Goal: Task Accomplishment & Management: Use online tool/utility

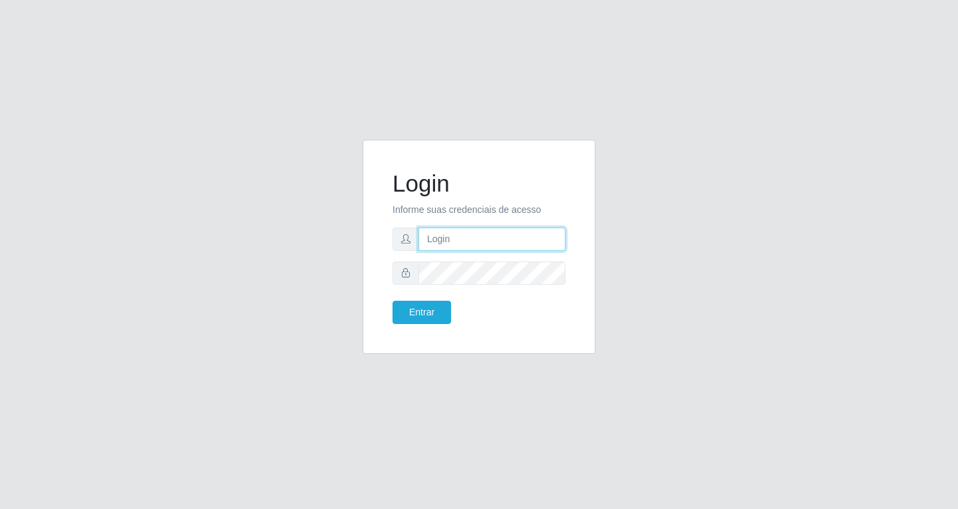
click at [448, 246] on input "text" at bounding box center [492, 239] width 147 height 23
type input "[EMAIL_ADDRESS][DOMAIN_NAME]"
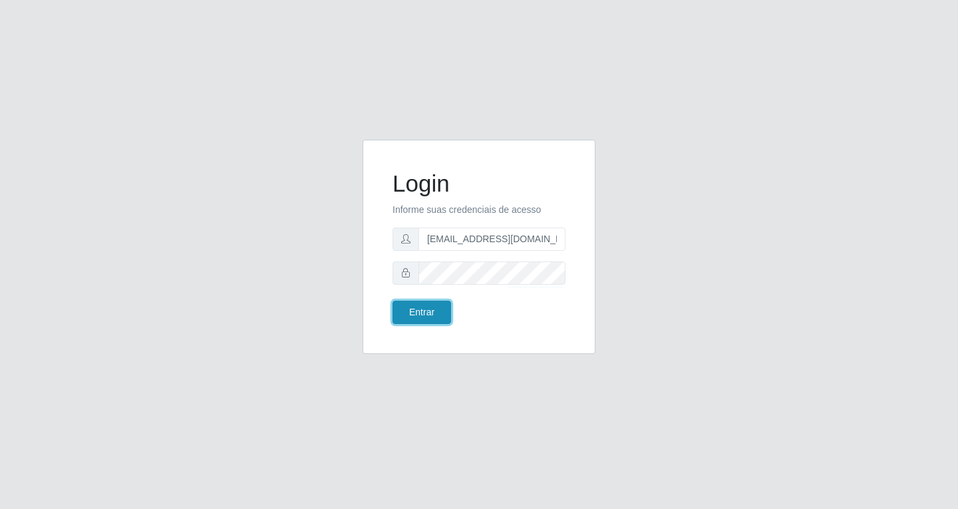
click at [419, 312] on button "Entrar" at bounding box center [422, 312] width 59 height 23
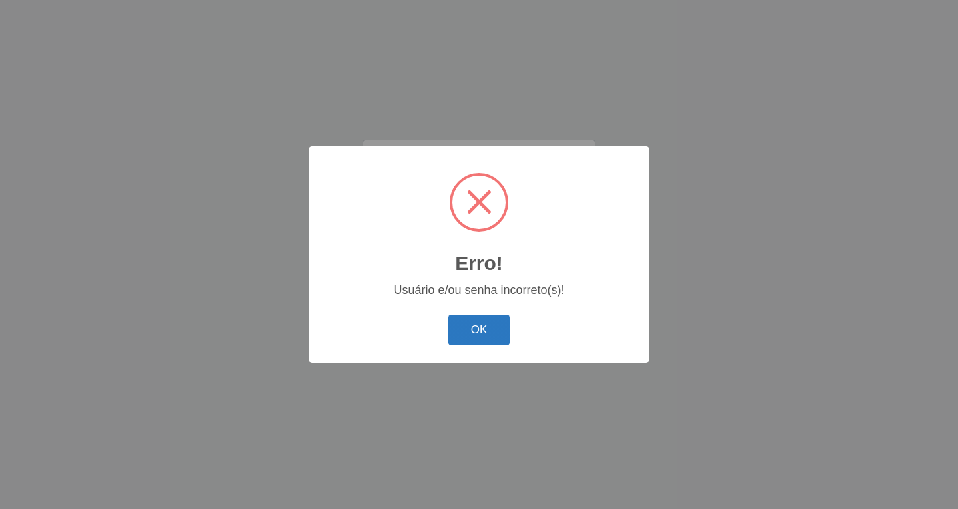
click at [485, 328] on button "OK" at bounding box center [480, 330] width 62 height 31
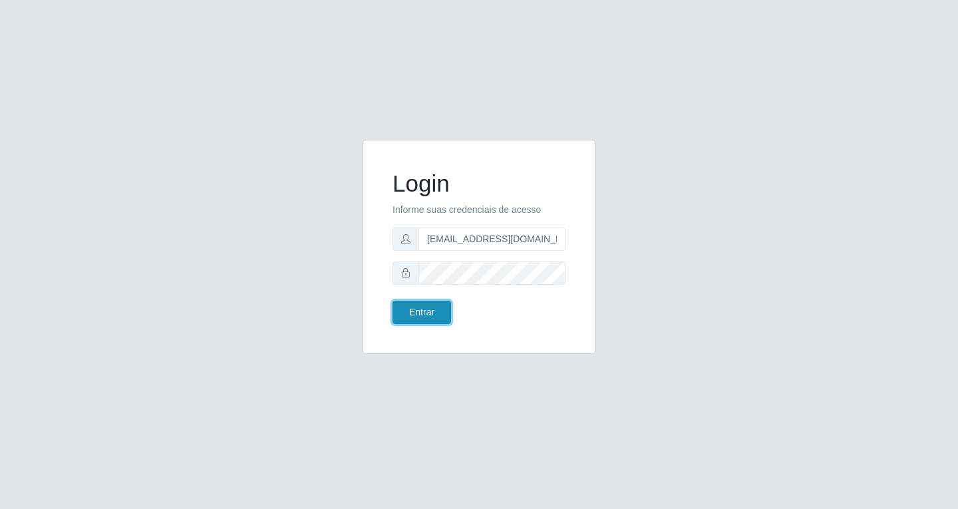
click at [429, 309] on button "Entrar" at bounding box center [422, 312] width 59 height 23
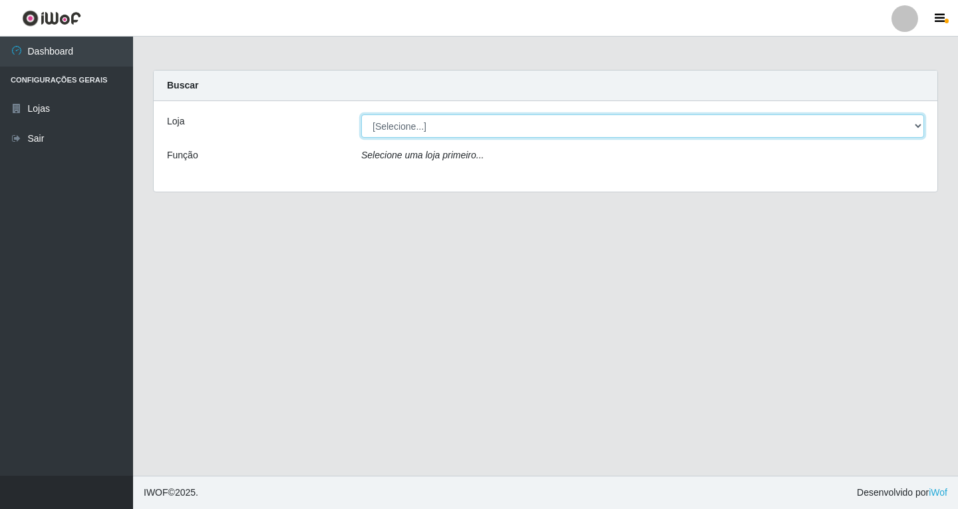
click at [920, 123] on select "[Selecione...] SuperFácil Atacado - [GEOGRAPHIC_DATA]" at bounding box center [642, 125] width 563 height 23
select select "503"
click at [361, 114] on select "[Selecione...] SuperFácil Atacado - [GEOGRAPHIC_DATA]" at bounding box center [642, 125] width 563 height 23
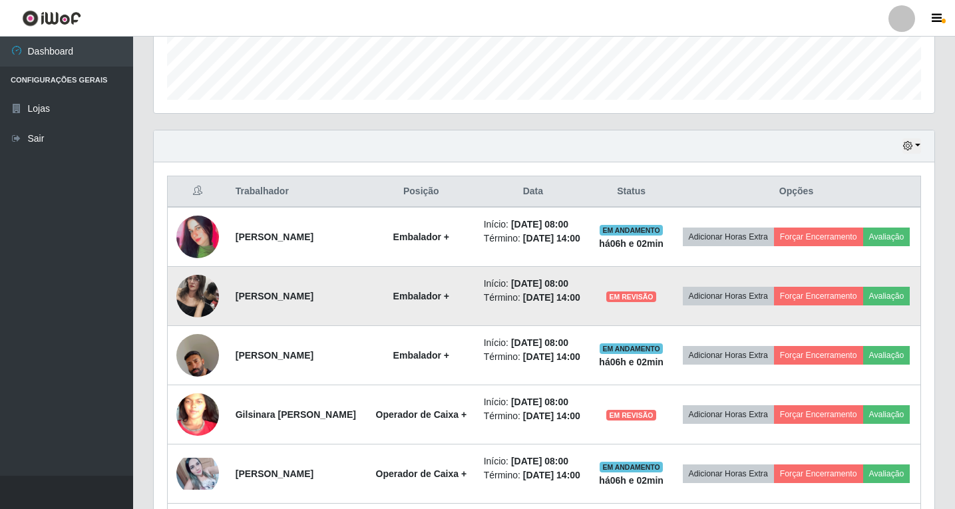
scroll to position [466, 0]
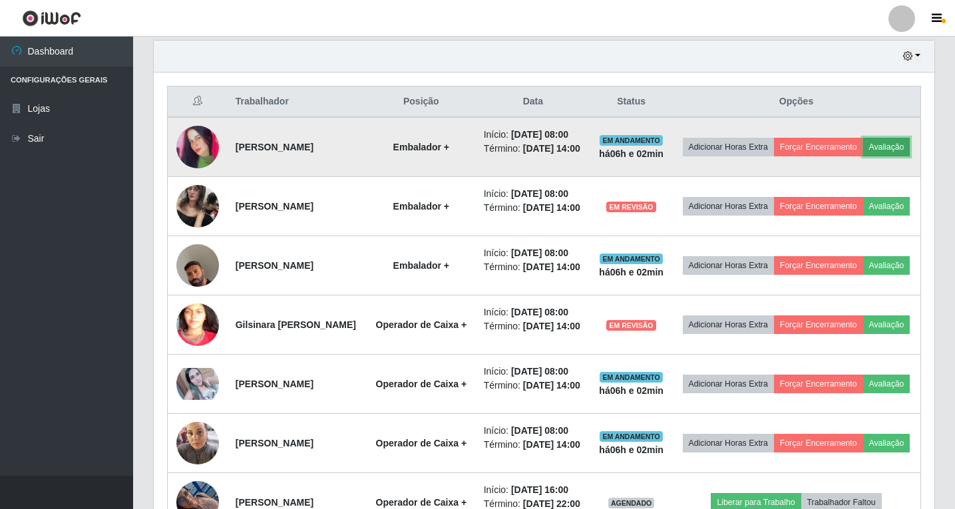
click at [863, 156] on button "Avaliação" at bounding box center [886, 147] width 47 height 19
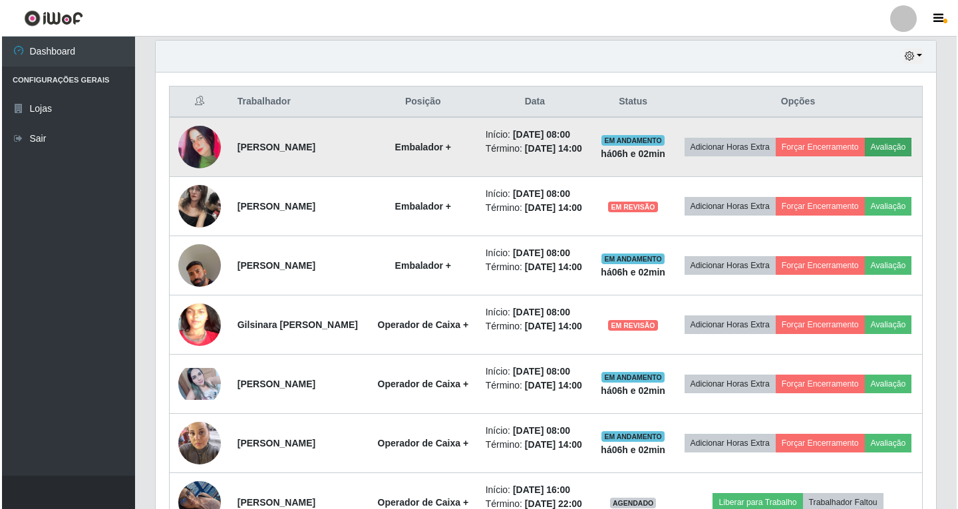
scroll to position [276, 774]
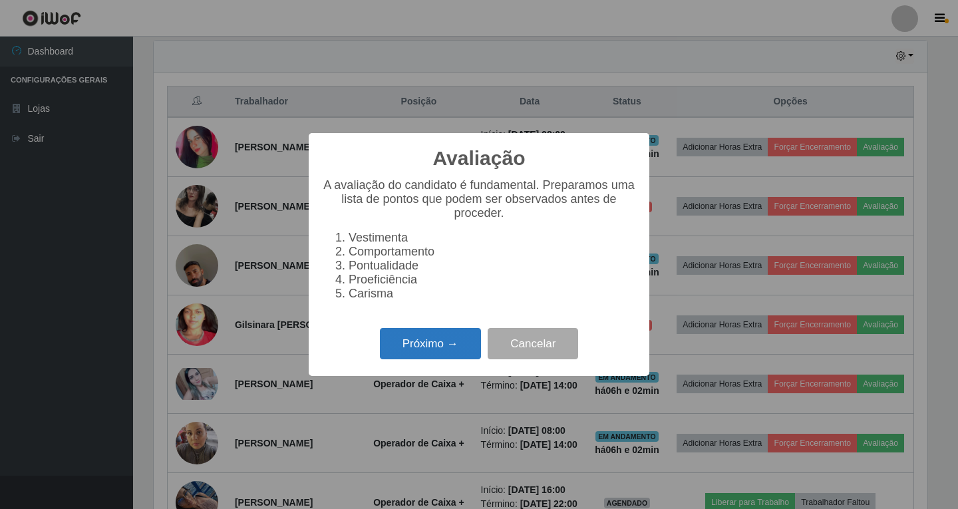
click at [443, 355] on button "Próximo →" at bounding box center [430, 343] width 101 height 31
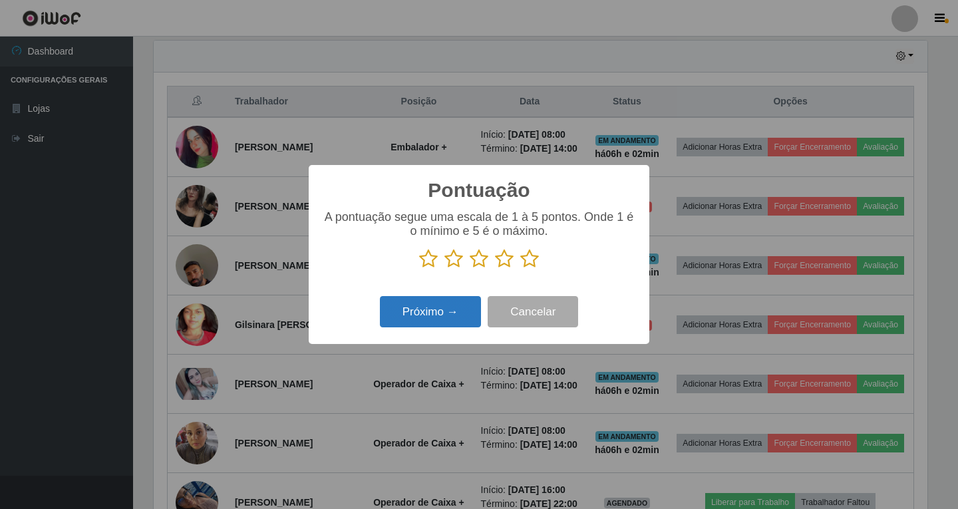
click at [446, 311] on button "Próximo →" at bounding box center [430, 311] width 101 height 31
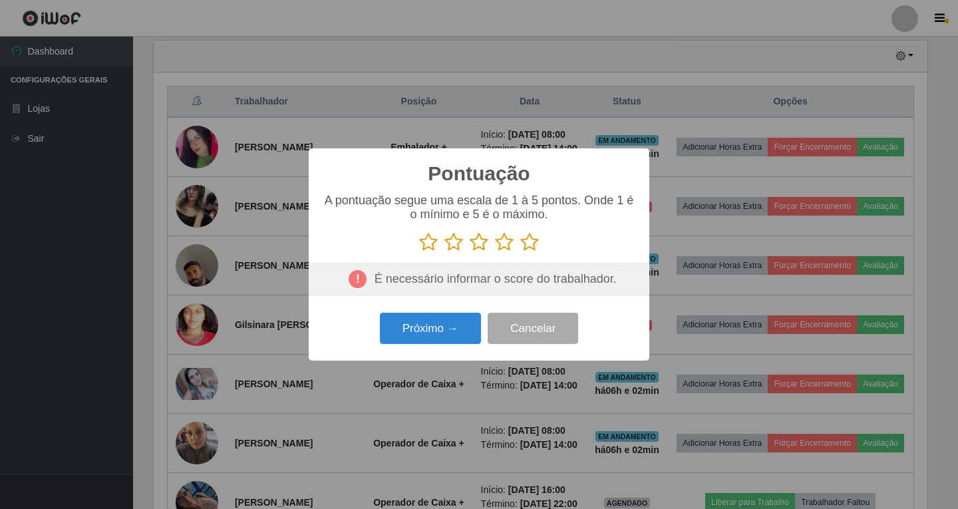
click at [503, 246] on icon at bounding box center [504, 242] width 19 height 20
click at [495, 252] on input "radio" at bounding box center [495, 252] width 0 height 0
click at [451, 337] on button "Próximo →" at bounding box center [430, 328] width 101 height 31
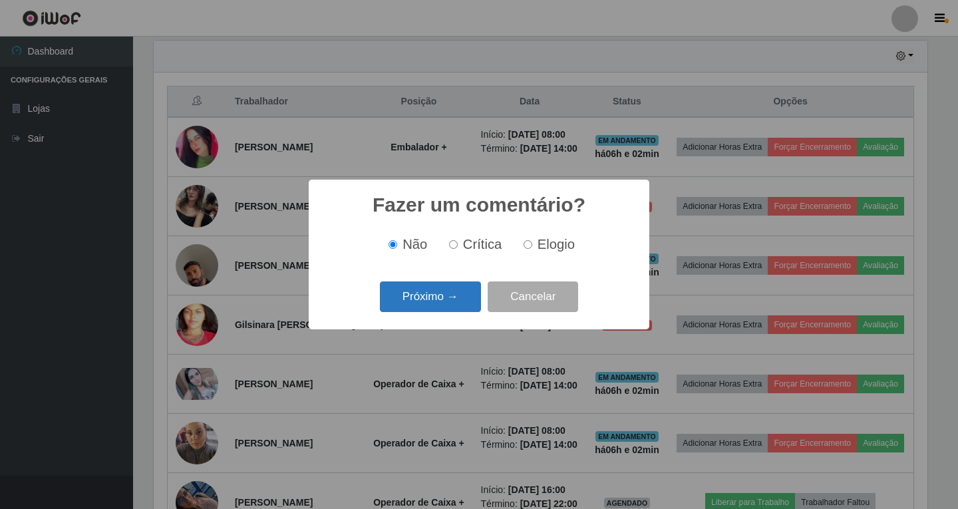
click at [417, 303] on button "Próximo →" at bounding box center [430, 296] width 101 height 31
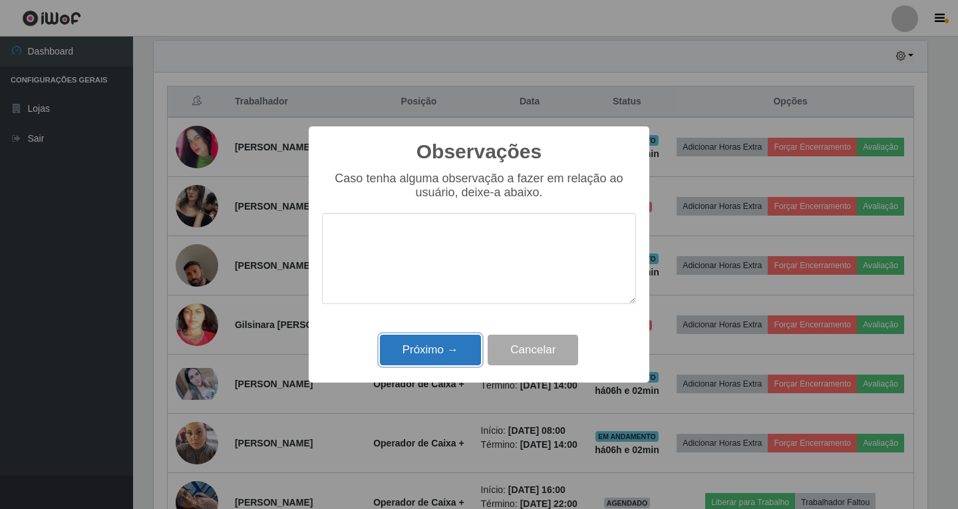
click at [439, 359] on button "Próximo →" at bounding box center [430, 350] width 101 height 31
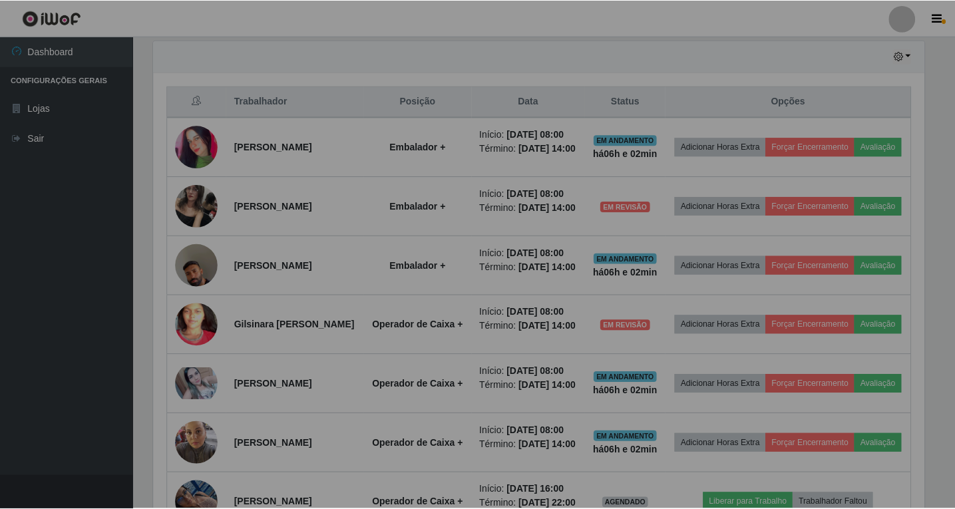
scroll to position [276, 781]
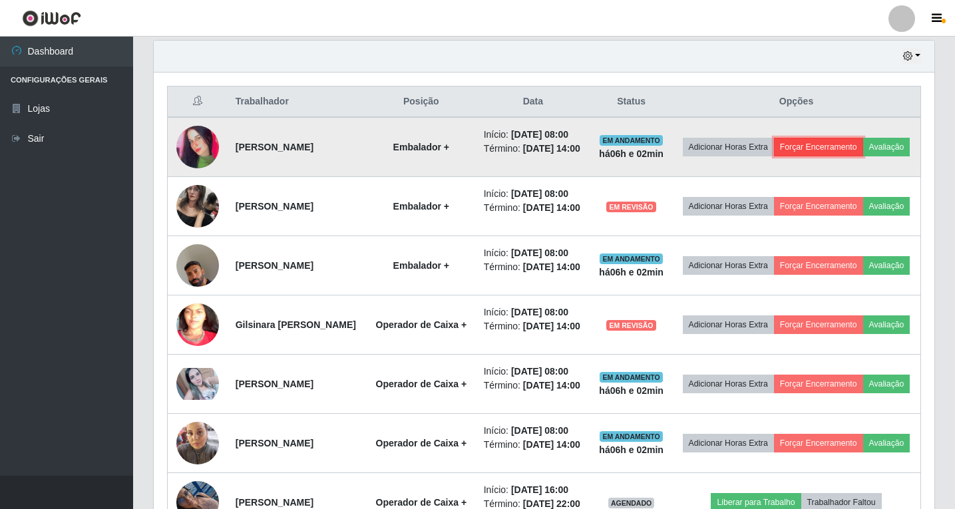
click at [863, 151] on button "Forçar Encerramento" at bounding box center [818, 147] width 89 height 19
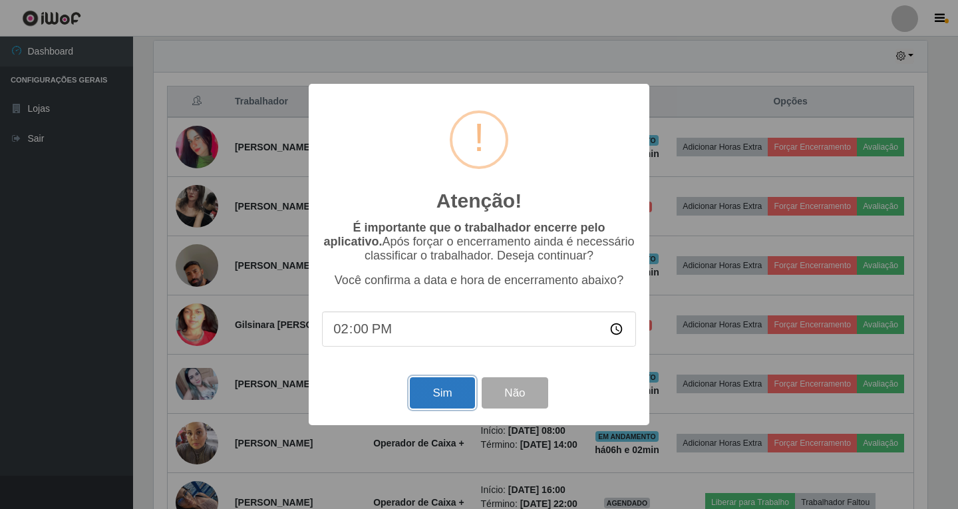
click at [449, 396] on button "Sim" at bounding box center [442, 392] width 65 height 31
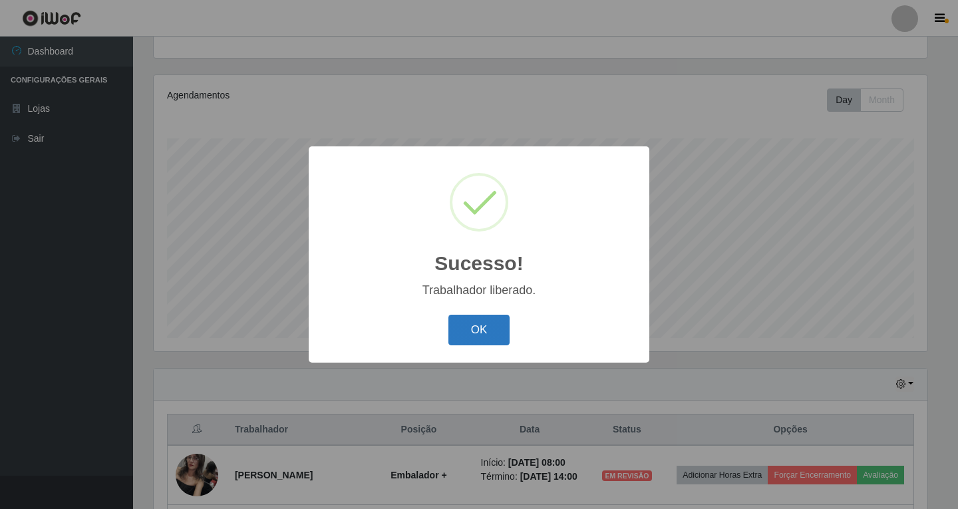
click at [468, 335] on button "OK" at bounding box center [480, 330] width 62 height 31
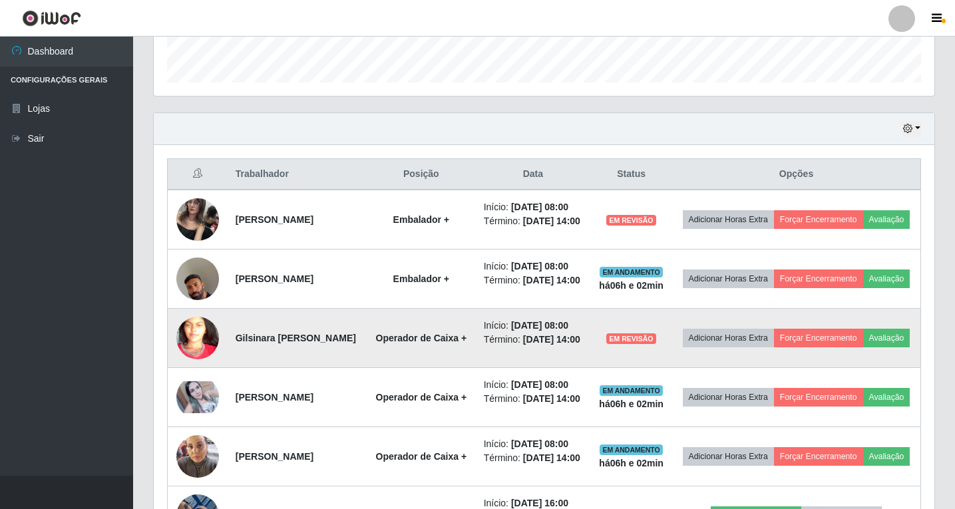
scroll to position [470, 0]
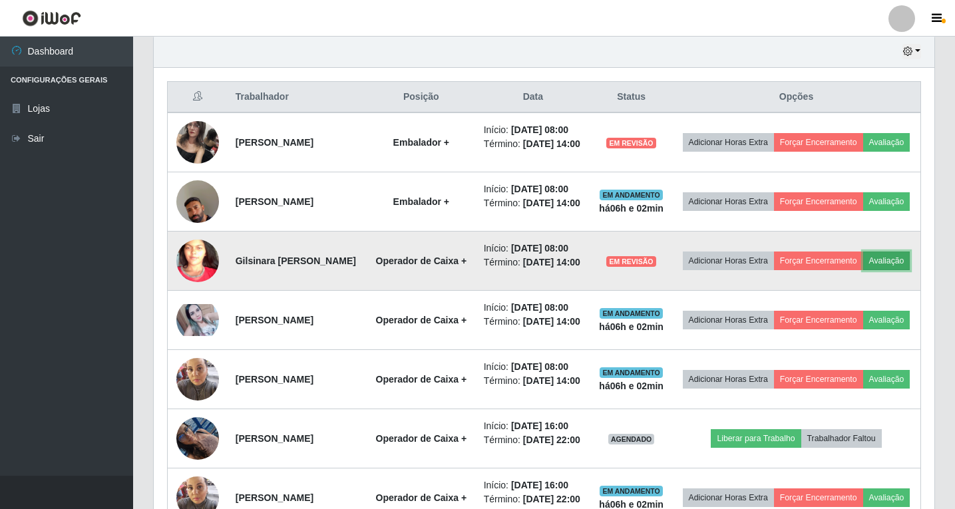
click at [863, 270] on button "Avaliação" at bounding box center [886, 261] width 47 height 19
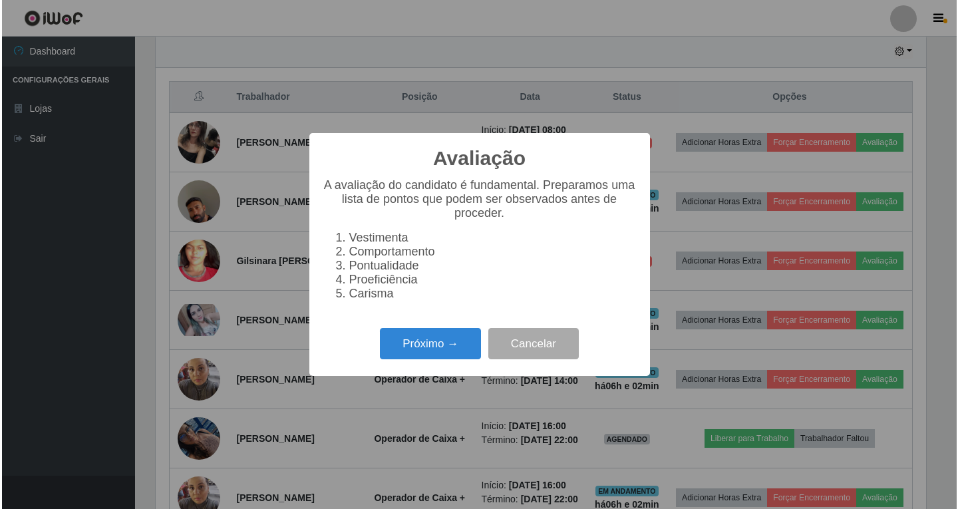
scroll to position [276, 774]
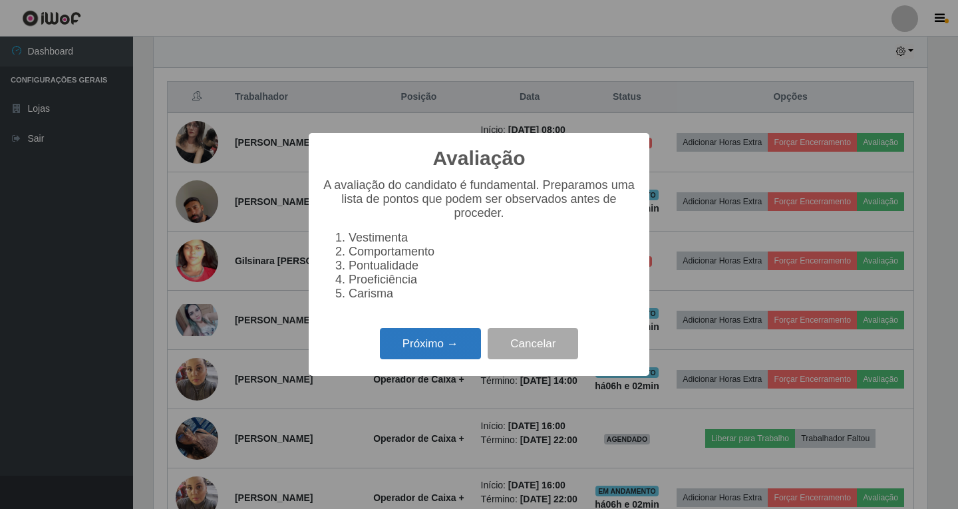
click at [429, 354] on button "Próximo →" at bounding box center [430, 343] width 101 height 31
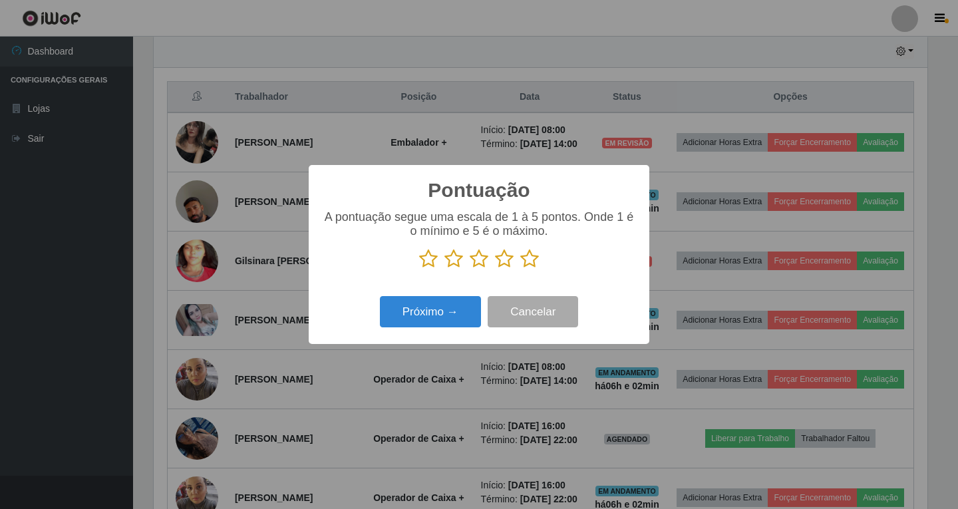
scroll to position [665183, 664686]
click at [433, 315] on button "Próximo →" at bounding box center [430, 311] width 101 height 31
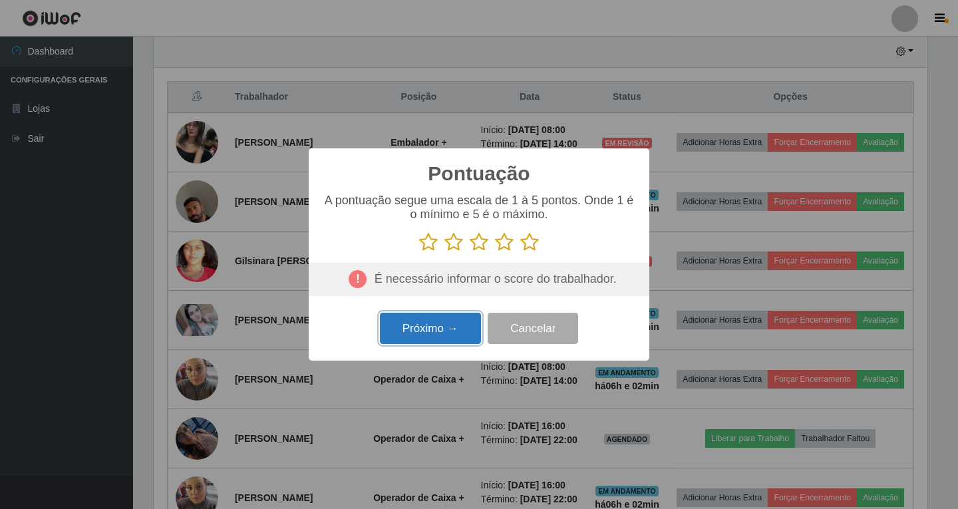
click at [437, 330] on button "Próximo →" at bounding box center [430, 328] width 101 height 31
click at [503, 246] on icon at bounding box center [504, 242] width 19 height 20
click at [495, 252] on input "radio" at bounding box center [495, 252] width 0 height 0
click at [447, 326] on button "Próximo →" at bounding box center [430, 328] width 101 height 31
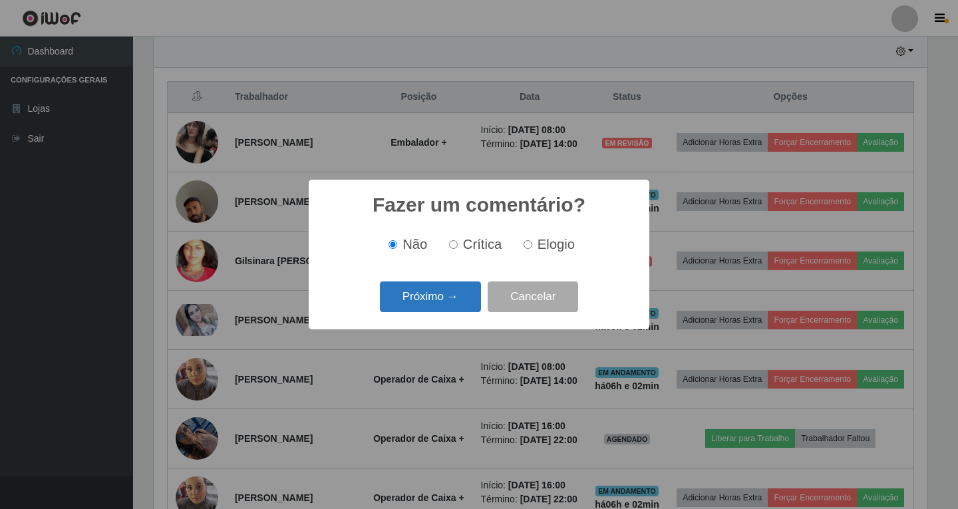
click at [460, 311] on button "Próximo →" at bounding box center [430, 296] width 101 height 31
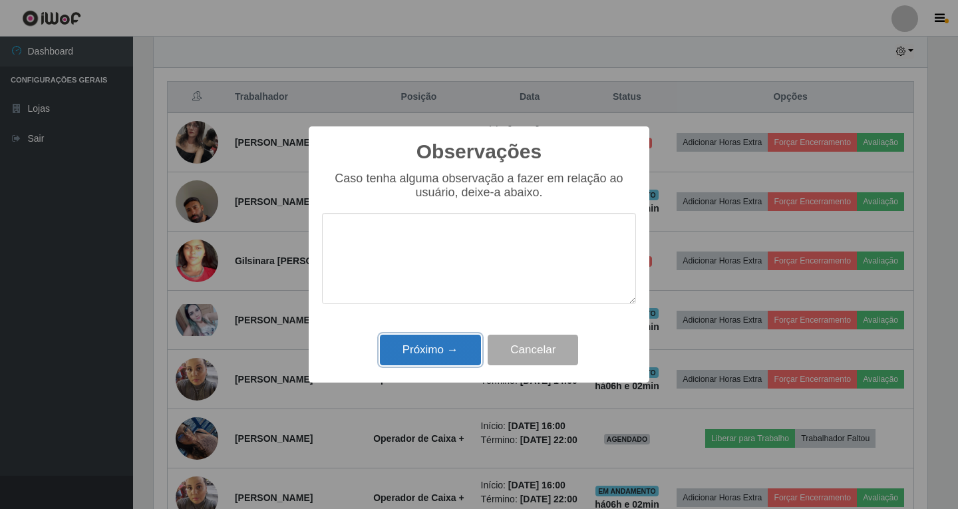
click at [457, 351] on button "Próximo →" at bounding box center [430, 350] width 101 height 31
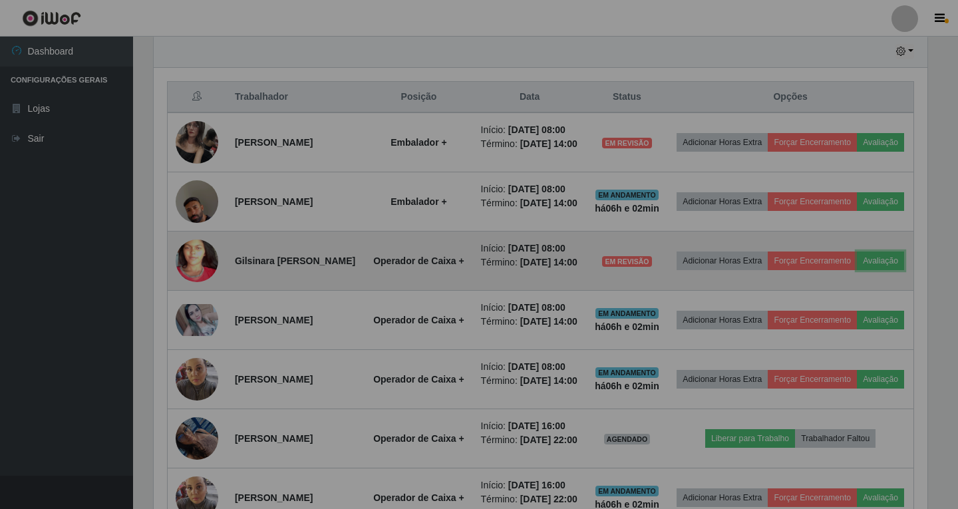
scroll to position [276, 781]
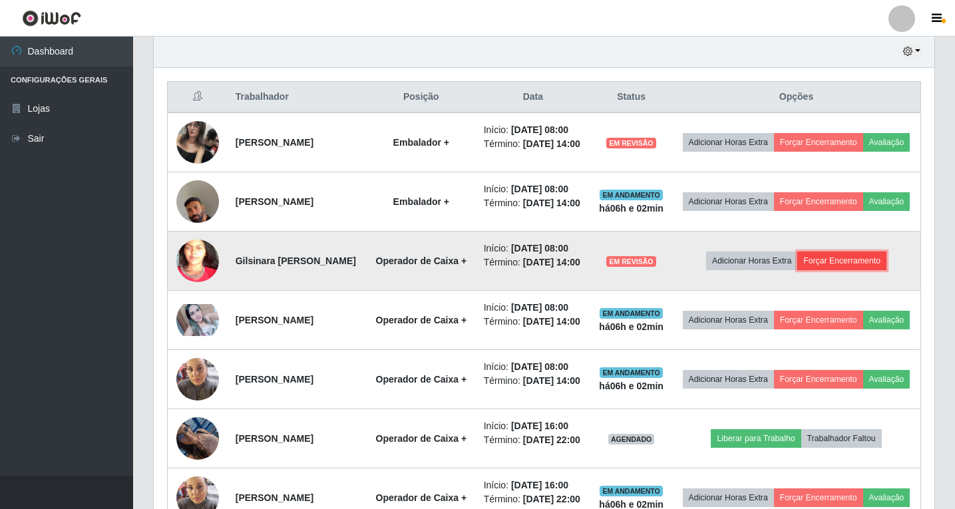
click at [862, 270] on button "Forçar Encerramento" at bounding box center [841, 261] width 89 height 19
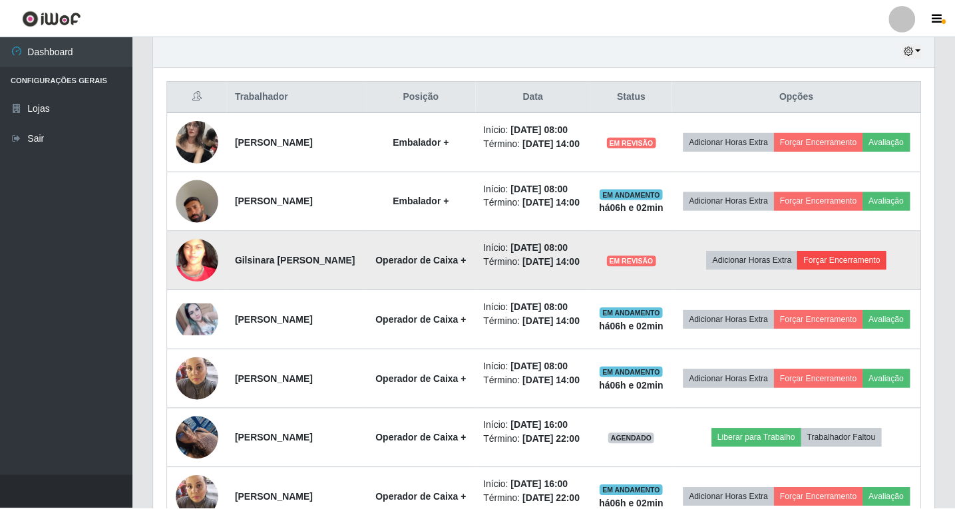
scroll to position [276, 774]
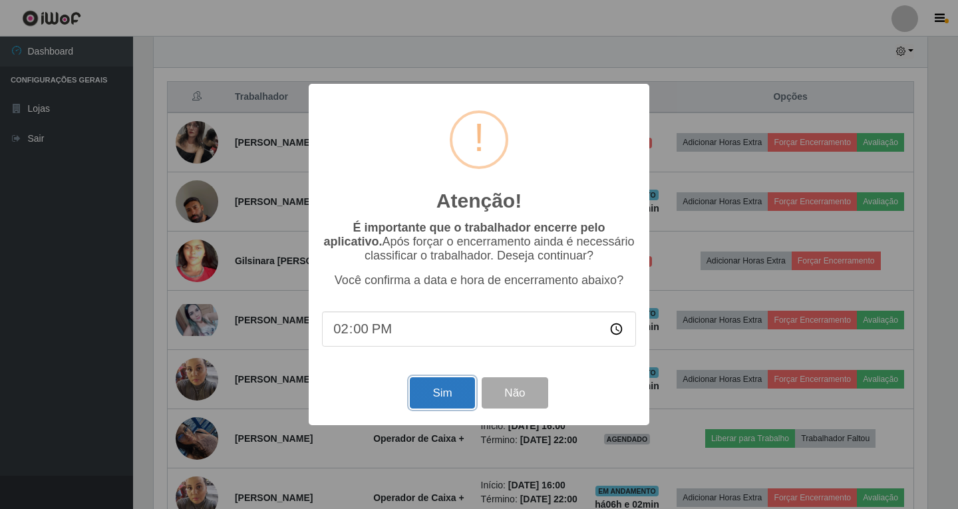
click at [447, 395] on button "Sim" at bounding box center [442, 392] width 65 height 31
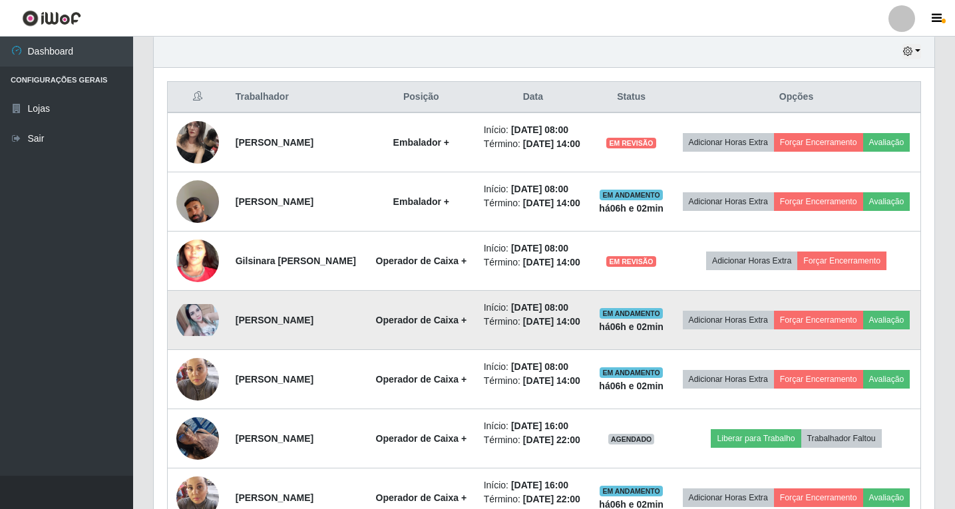
scroll to position [0, 0]
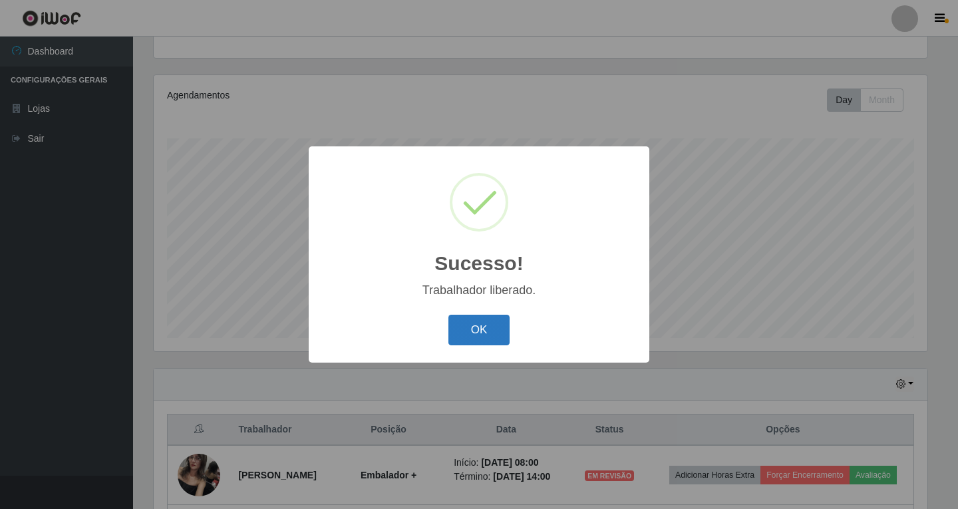
click at [487, 339] on button "OK" at bounding box center [480, 330] width 62 height 31
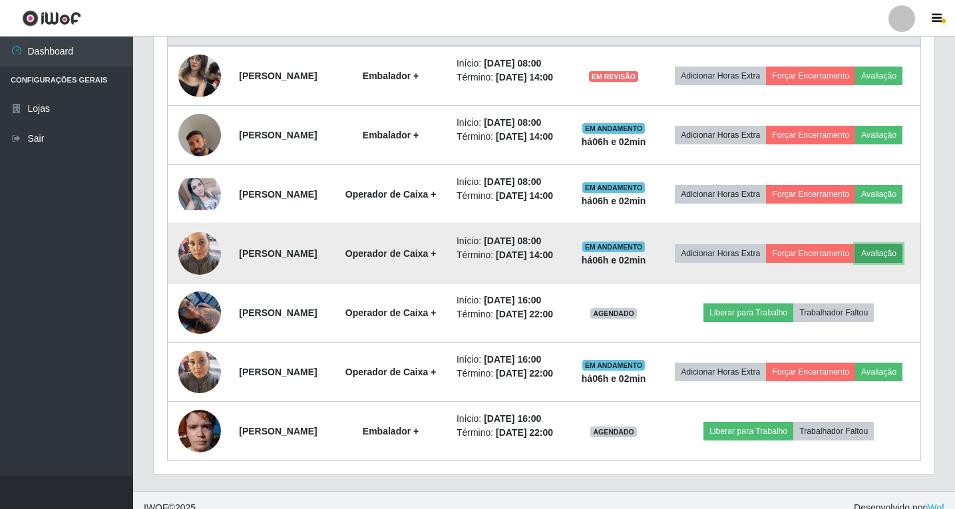
click at [855, 263] on button "Avaliação" at bounding box center [878, 253] width 47 height 19
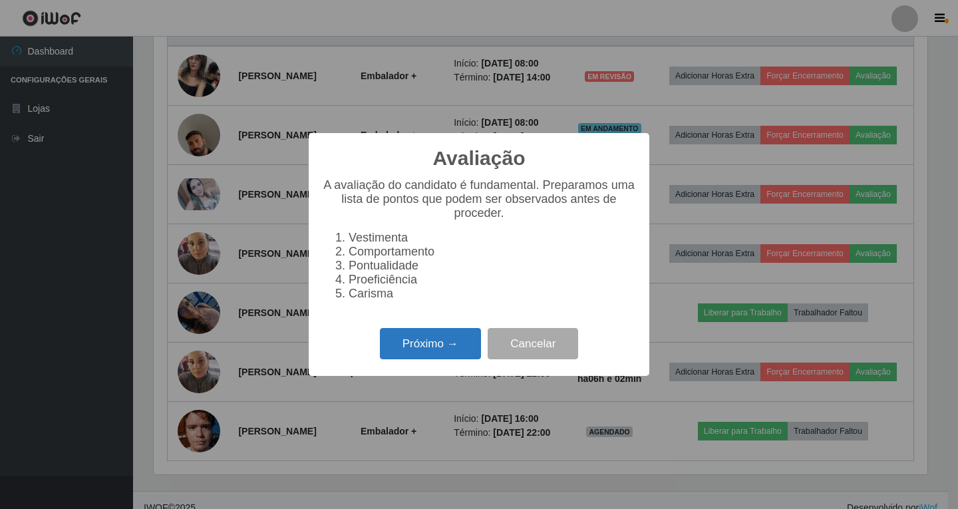
click at [405, 357] on button "Próximo →" at bounding box center [430, 343] width 101 height 31
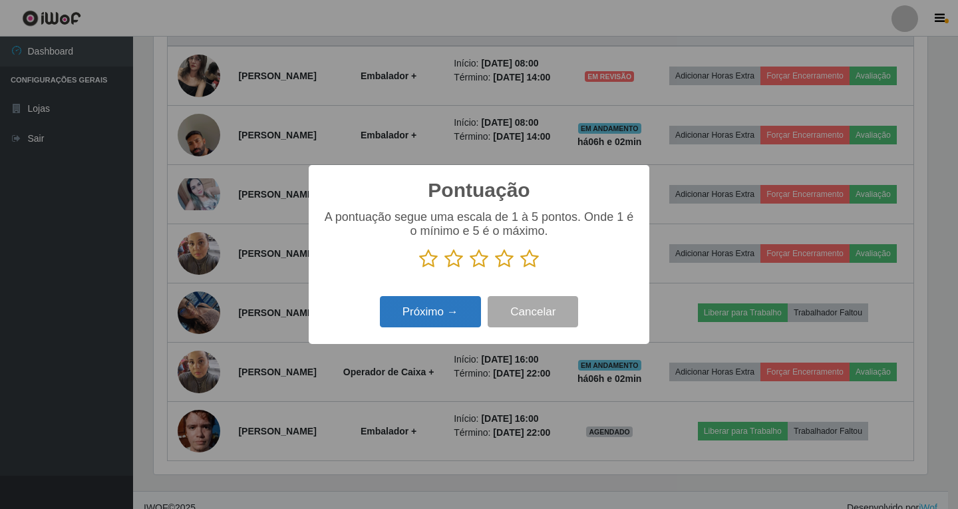
click at [431, 313] on button "Próximo →" at bounding box center [430, 311] width 101 height 31
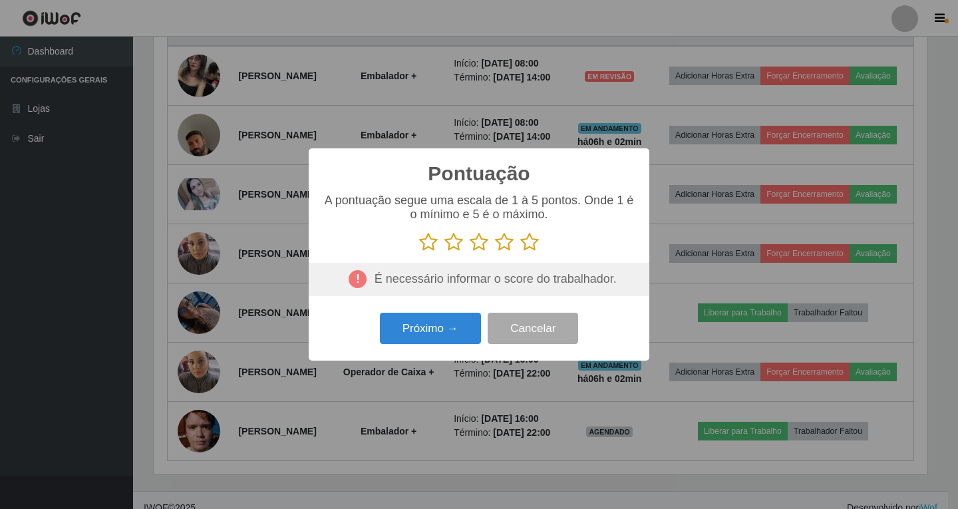
click at [504, 243] on icon at bounding box center [504, 242] width 19 height 20
click at [495, 252] on input "radio" at bounding box center [495, 252] width 0 height 0
click at [449, 329] on button "Próximo →" at bounding box center [430, 328] width 101 height 31
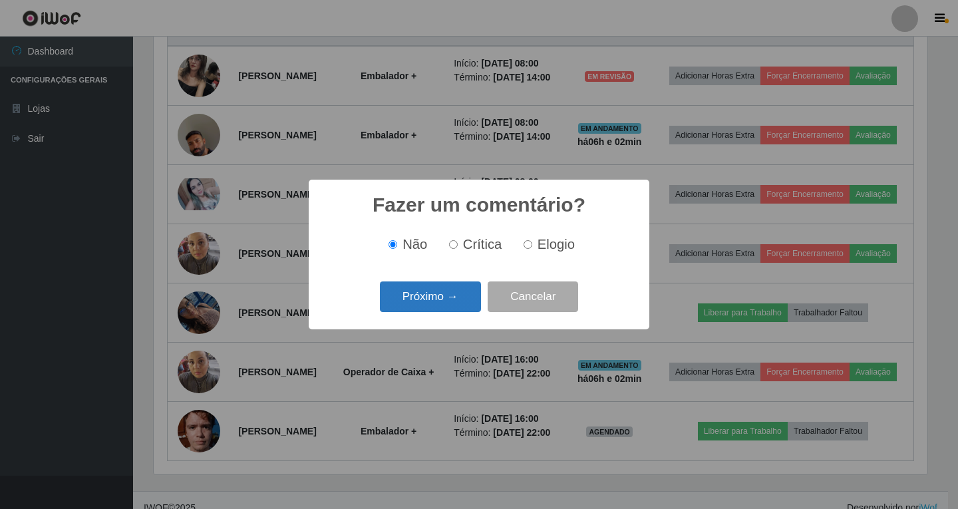
click at [418, 302] on button "Próximo →" at bounding box center [430, 296] width 101 height 31
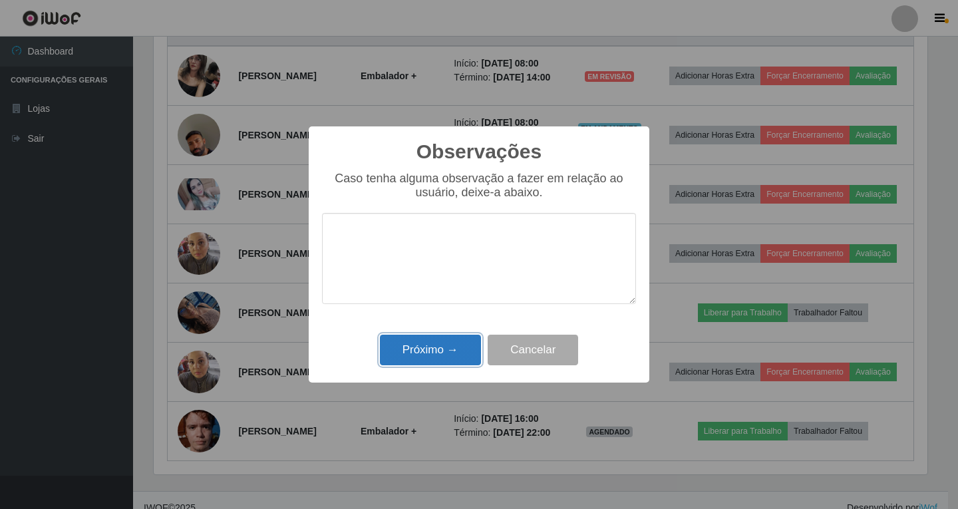
click at [417, 350] on button "Próximo →" at bounding box center [430, 350] width 101 height 31
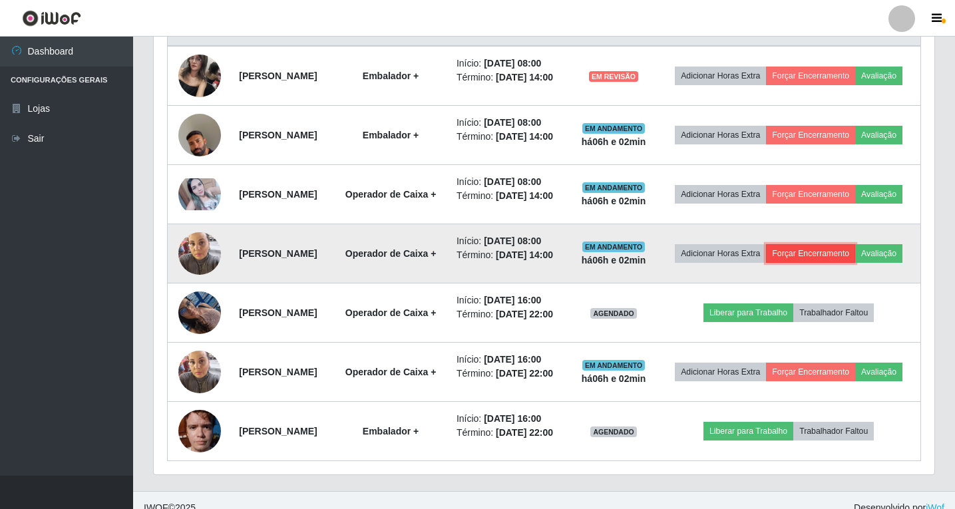
click at [853, 263] on button "Forçar Encerramento" at bounding box center [810, 253] width 89 height 19
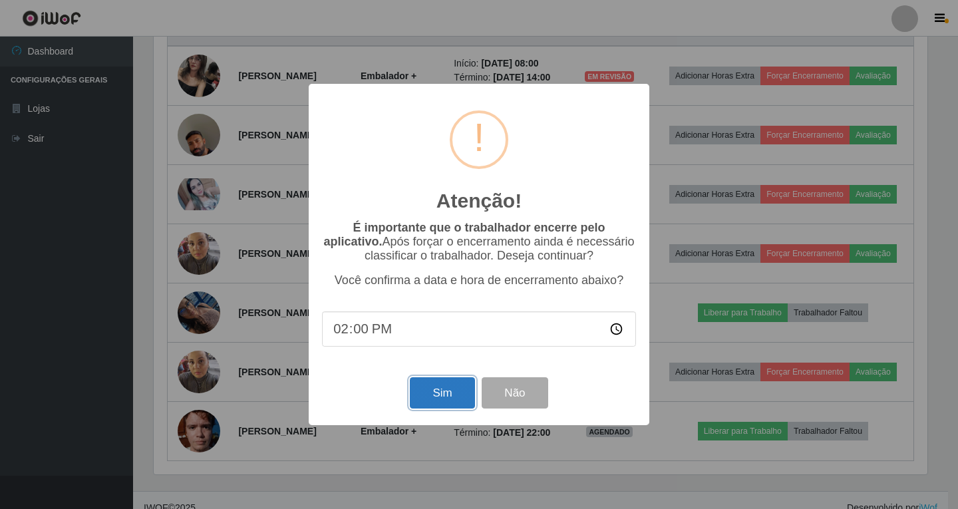
click at [425, 398] on button "Sim" at bounding box center [442, 392] width 65 height 31
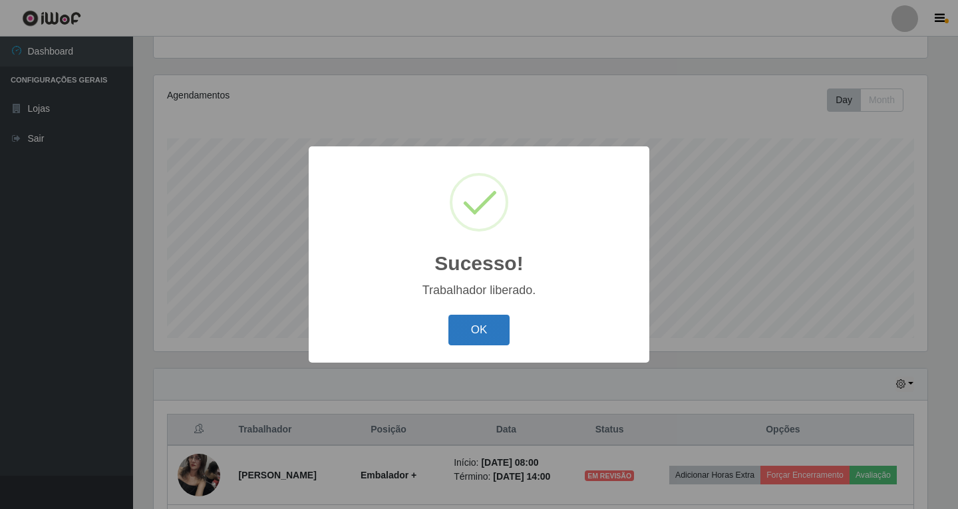
click at [467, 337] on button "OK" at bounding box center [480, 330] width 62 height 31
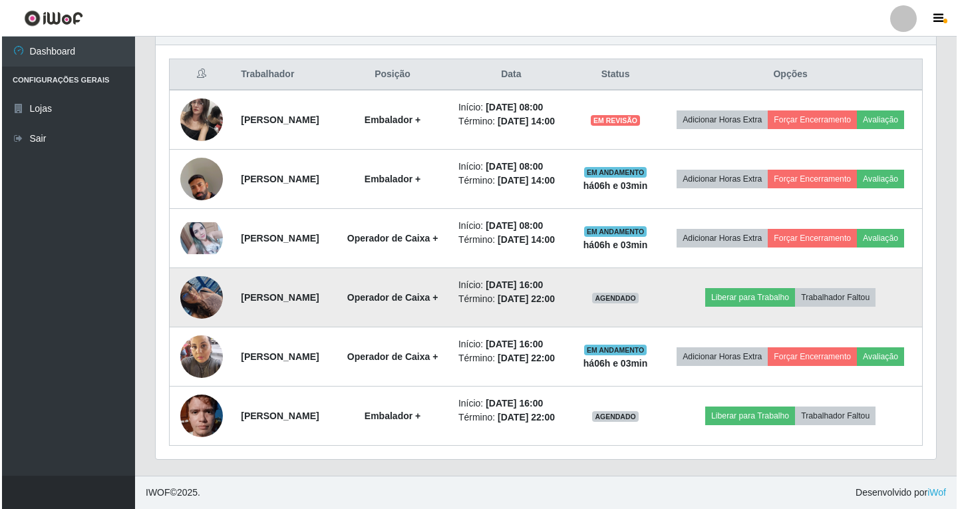
scroll to position [637, 0]
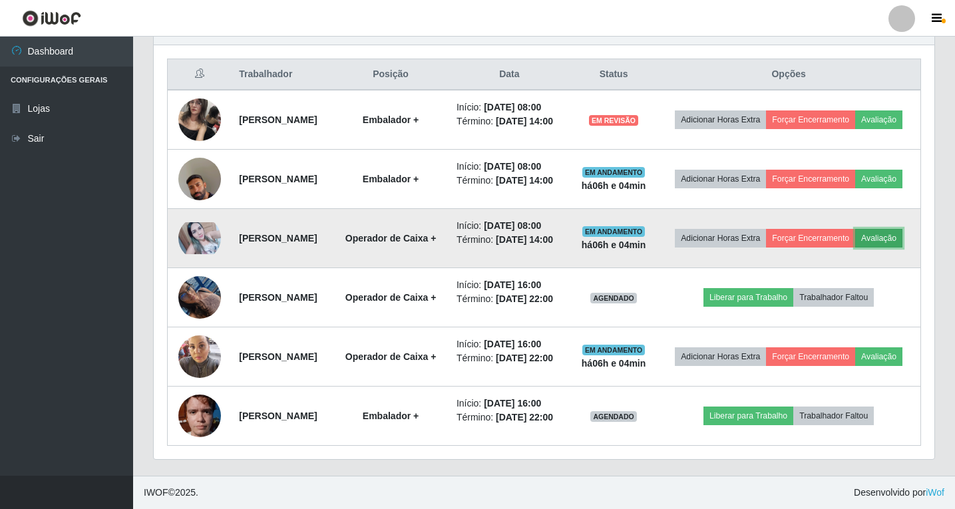
click at [855, 229] on button "Avaliação" at bounding box center [878, 238] width 47 height 19
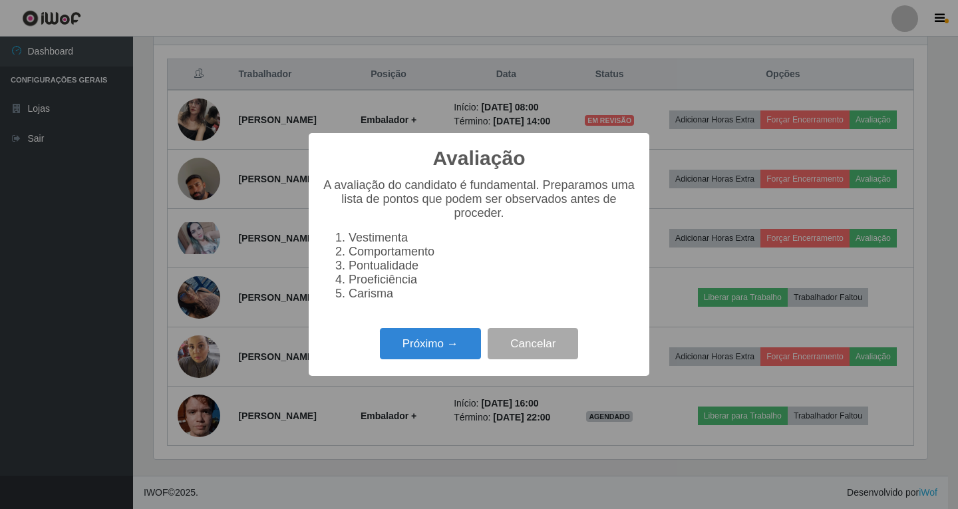
scroll to position [276, 774]
click at [423, 353] on button "Próximo →" at bounding box center [430, 343] width 101 height 31
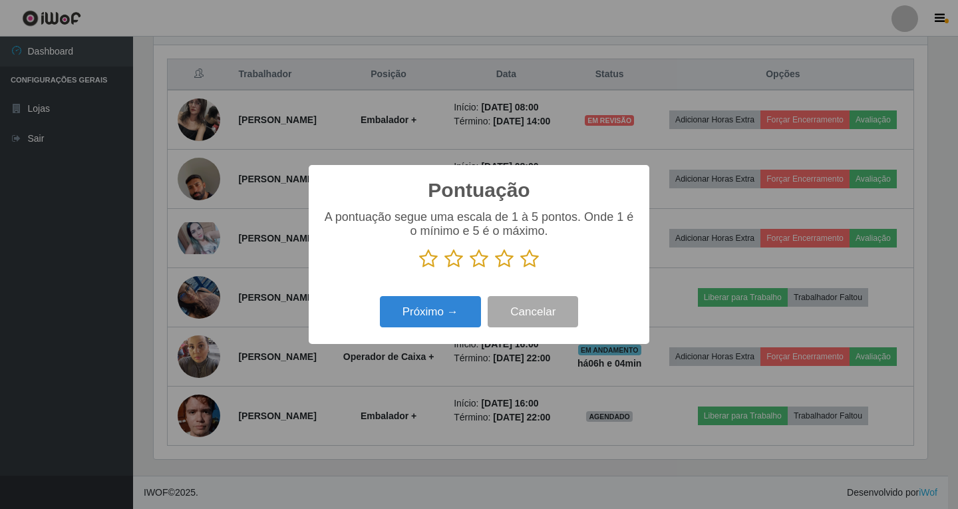
scroll to position [665183, 664686]
click at [503, 258] on icon at bounding box center [504, 259] width 19 height 20
click at [495, 269] on input "radio" at bounding box center [495, 269] width 0 height 0
click at [424, 314] on button "Próximo →" at bounding box center [430, 311] width 101 height 31
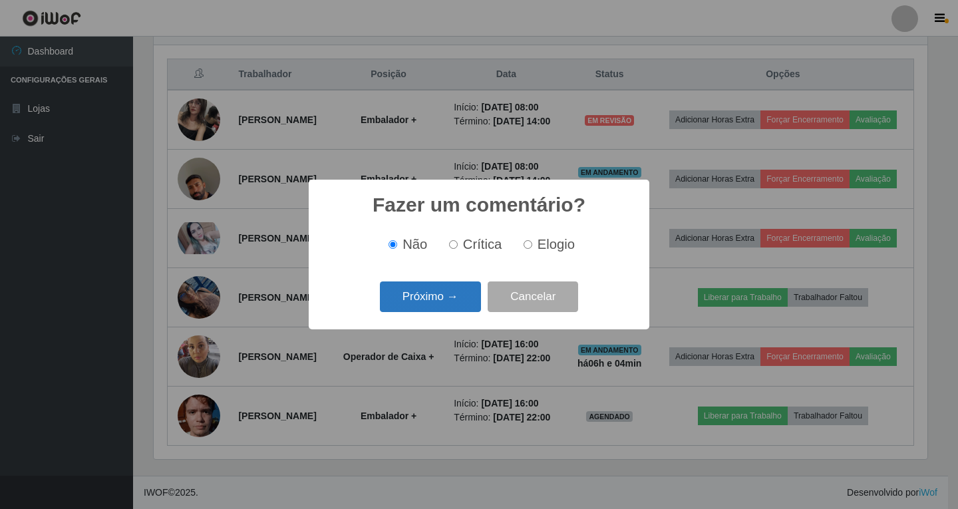
click at [436, 303] on button "Próximo →" at bounding box center [430, 296] width 101 height 31
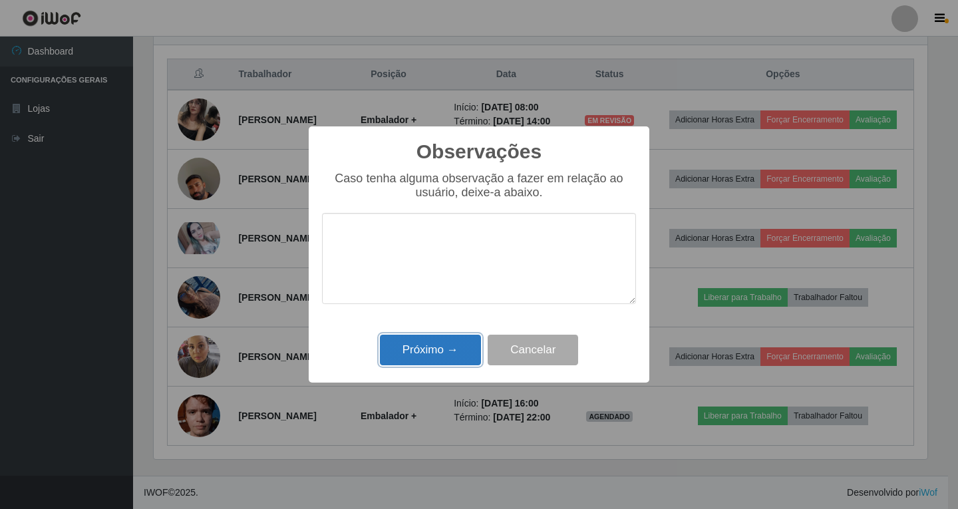
click at [437, 357] on button "Próximo →" at bounding box center [430, 350] width 101 height 31
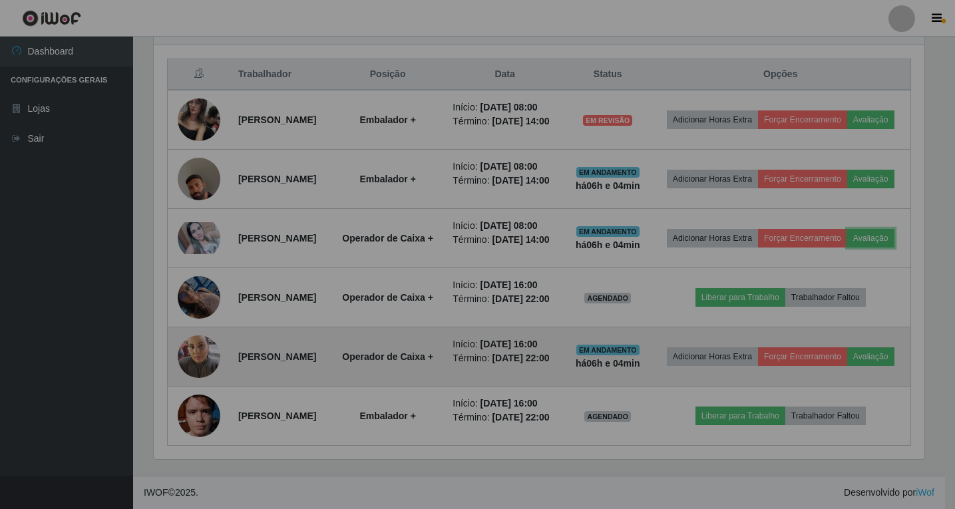
scroll to position [276, 781]
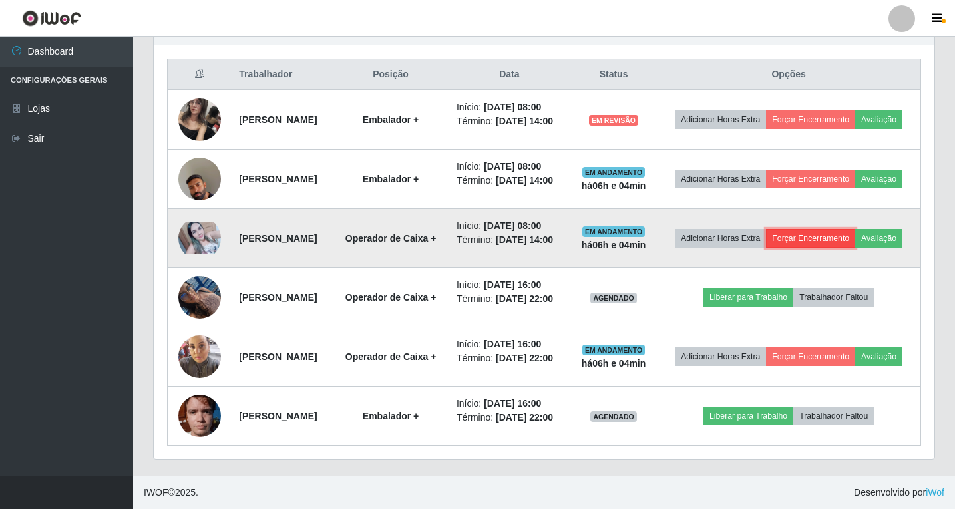
click at [848, 229] on button "Forçar Encerramento" at bounding box center [810, 238] width 89 height 19
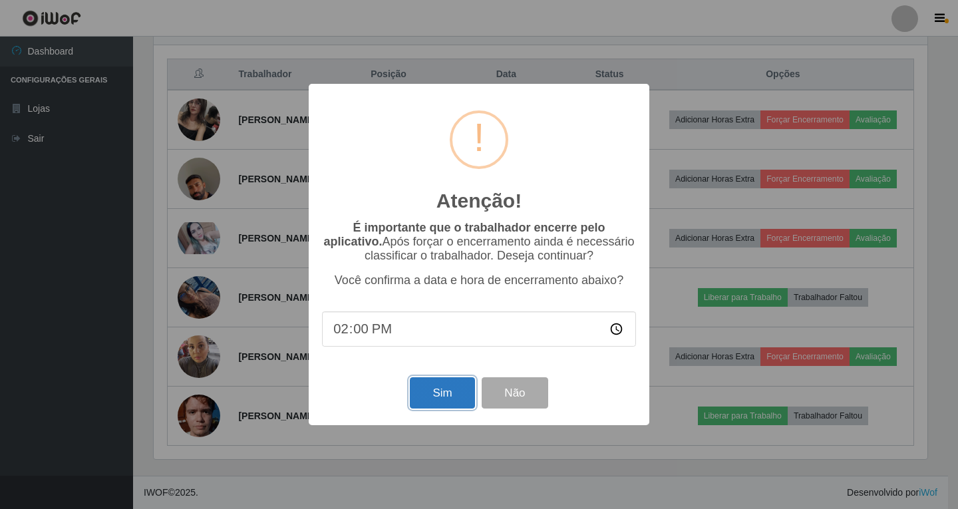
click at [451, 397] on button "Sim" at bounding box center [442, 392] width 65 height 31
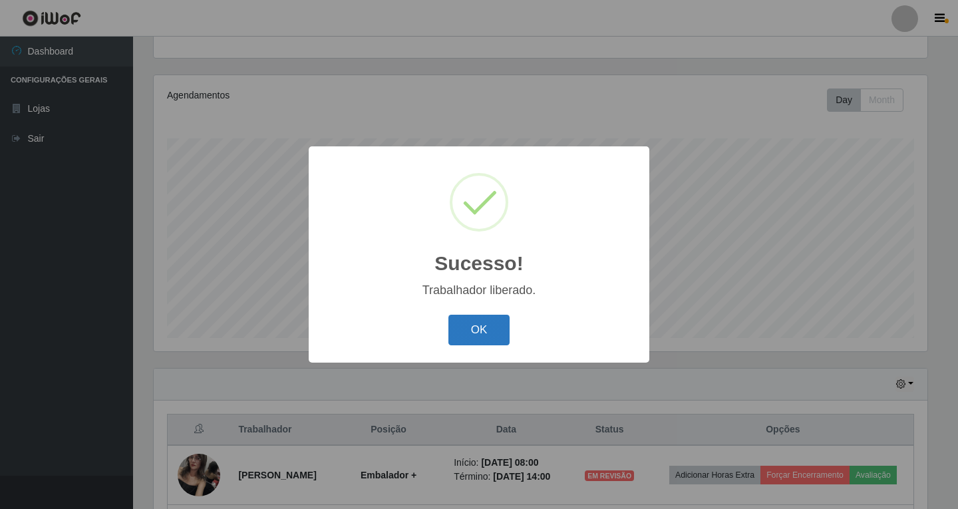
click at [485, 333] on button "OK" at bounding box center [480, 330] width 62 height 31
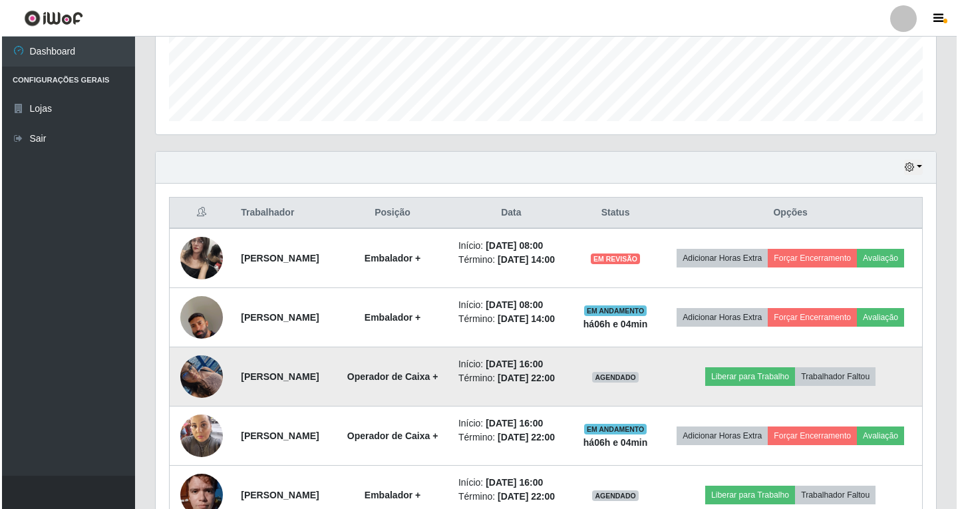
scroll to position [354, 0]
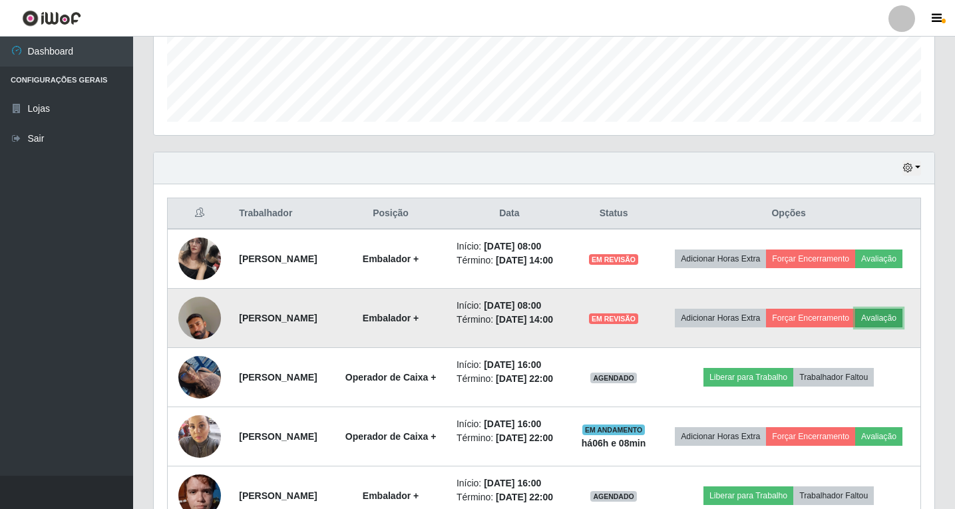
click at [855, 327] on button "Avaliação" at bounding box center [878, 318] width 47 height 19
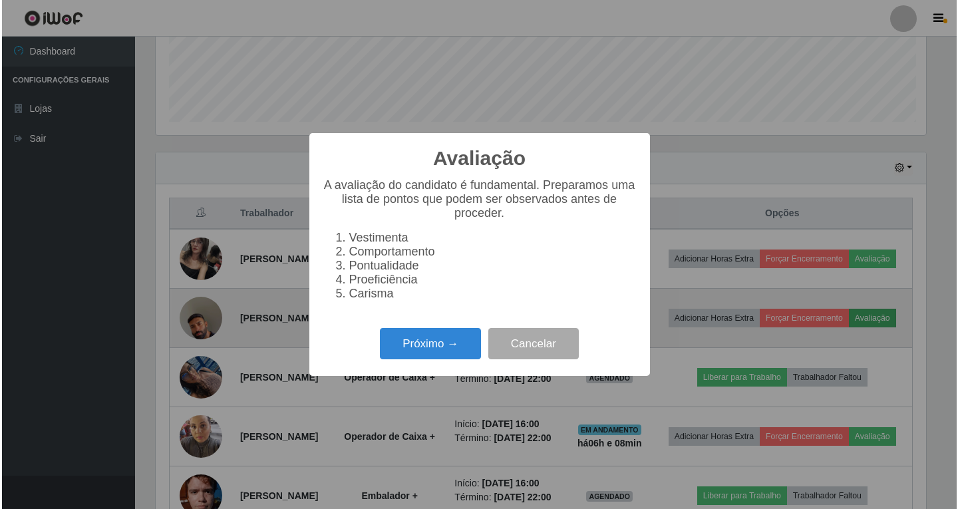
scroll to position [276, 774]
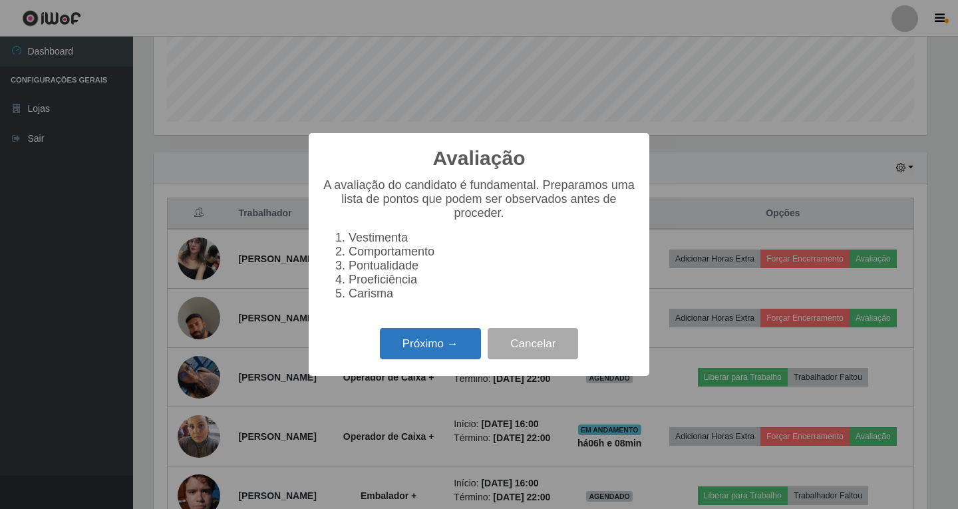
click at [421, 356] on button "Próximo →" at bounding box center [430, 343] width 101 height 31
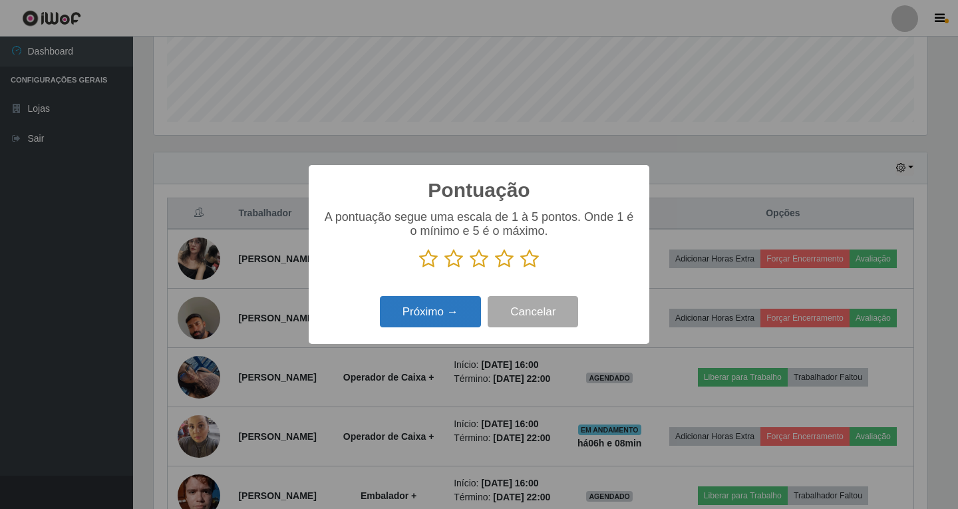
scroll to position [665183, 664686]
click at [502, 260] on icon at bounding box center [504, 259] width 19 height 20
click at [495, 269] on input "radio" at bounding box center [495, 269] width 0 height 0
click at [441, 313] on button "Próximo →" at bounding box center [430, 311] width 101 height 31
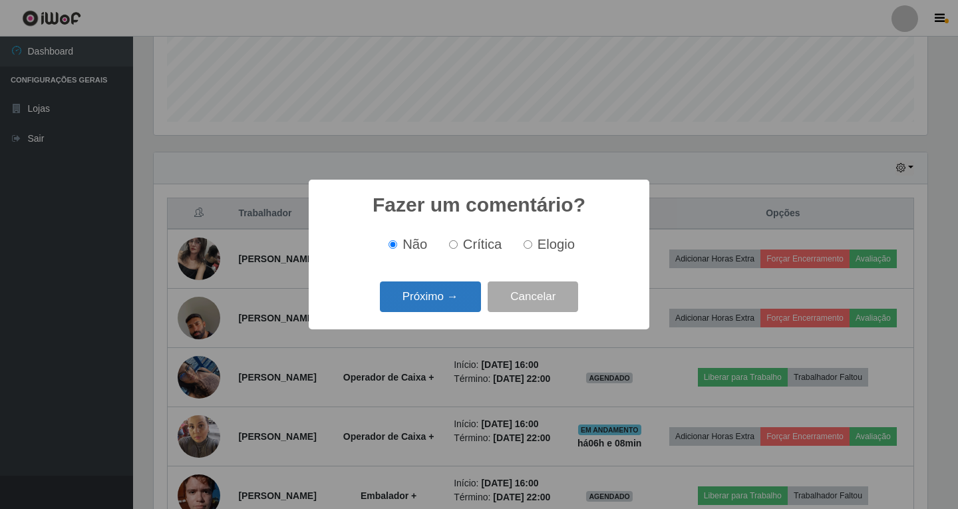
click at [421, 297] on button "Próximo →" at bounding box center [430, 296] width 101 height 31
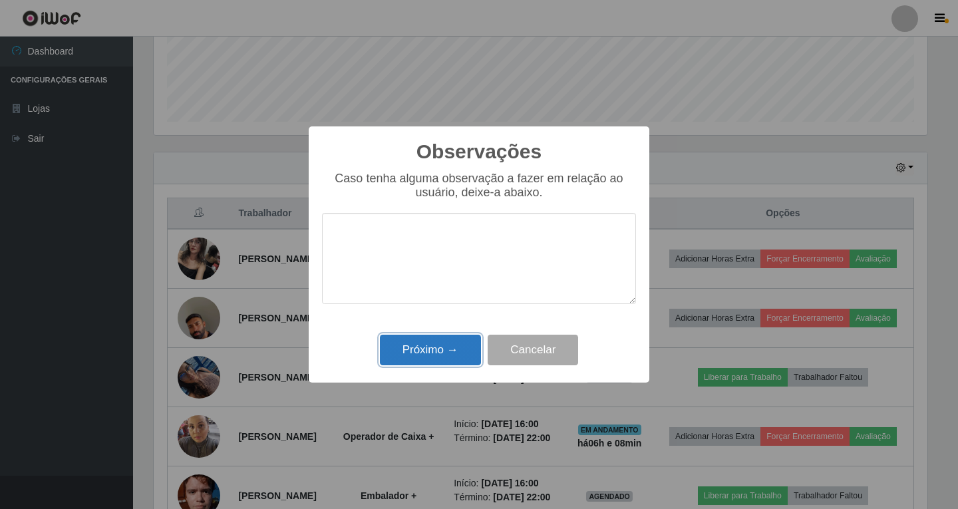
click at [437, 352] on button "Próximo →" at bounding box center [430, 350] width 101 height 31
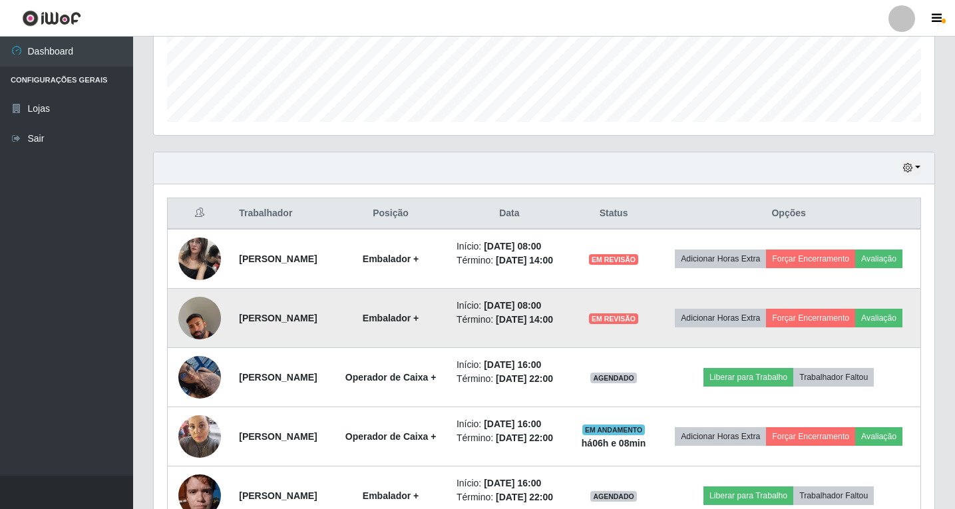
scroll to position [276, 781]
click at [855, 327] on button "Forçar Encerramento" at bounding box center [810, 318] width 89 height 19
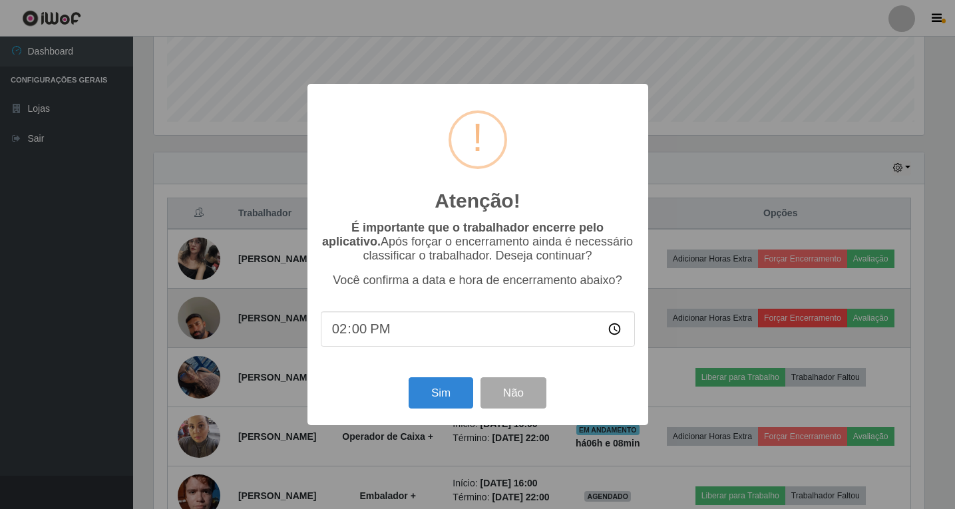
scroll to position [276, 774]
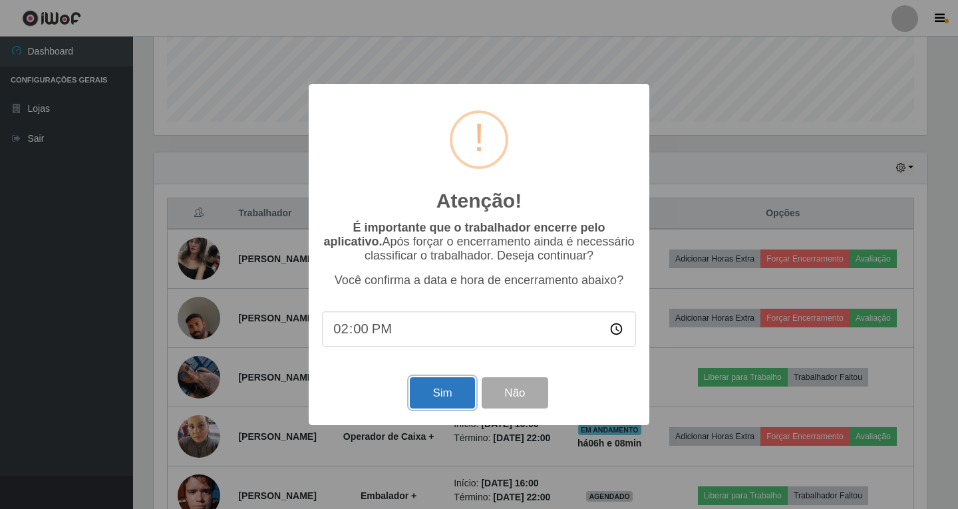
click at [427, 395] on button "Sim" at bounding box center [442, 392] width 65 height 31
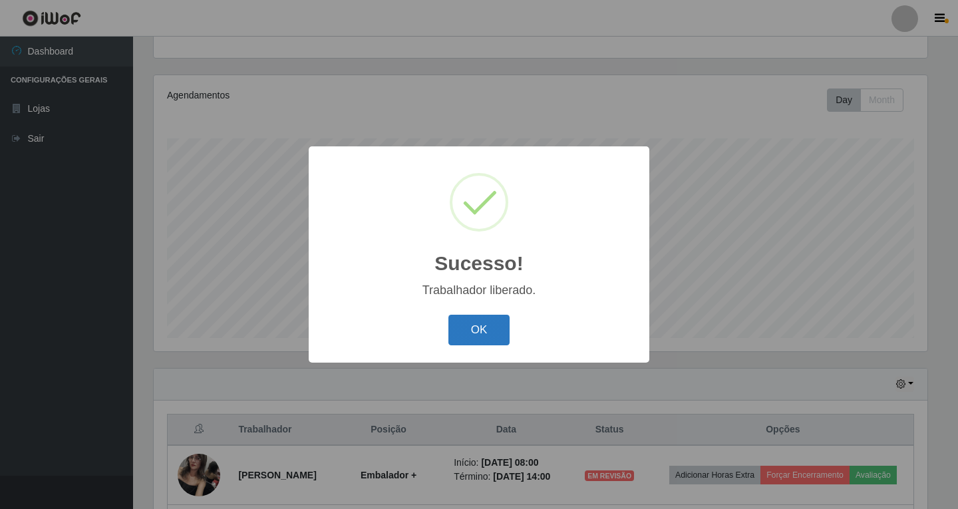
click at [472, 330] on button "OK" at bounding box center [480, 330] width 62 height 31
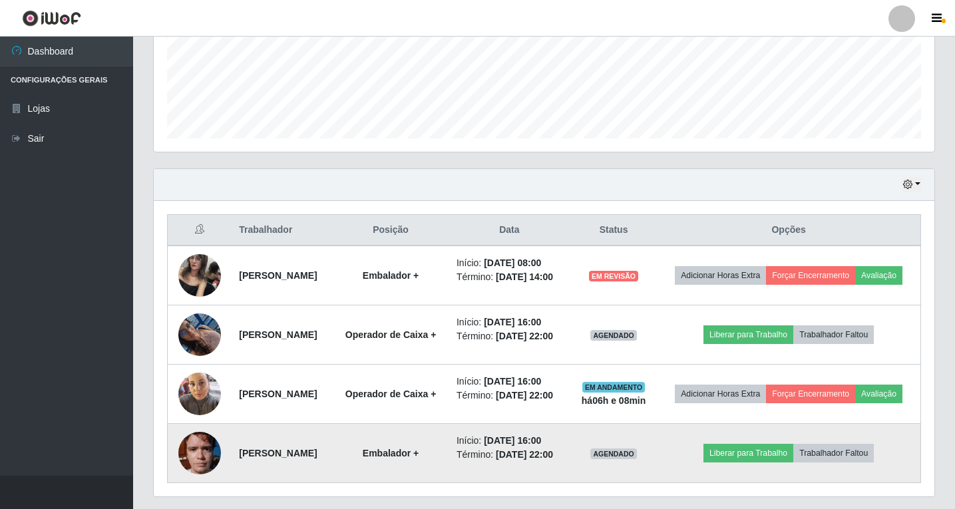
scroll to position [204, 0]
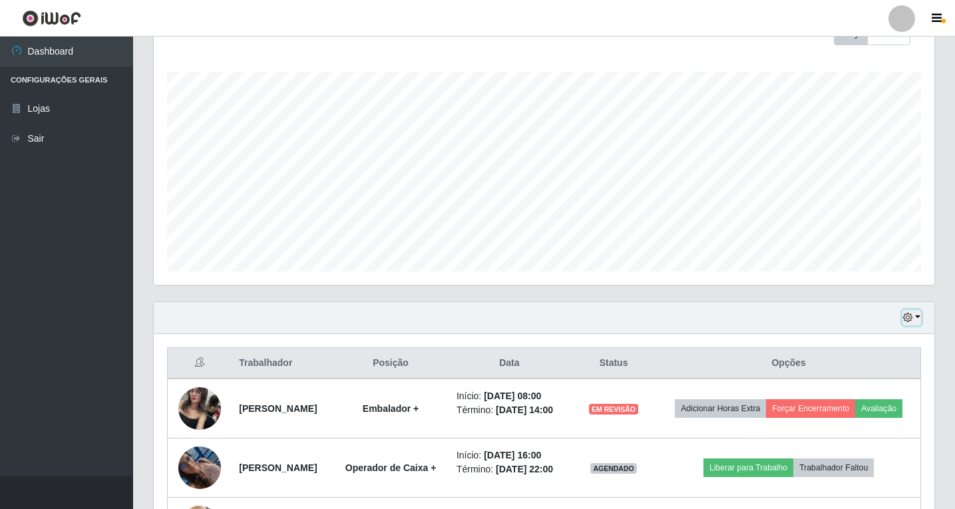
click at [918, 317] on button "button" at bounding box center [911, 317] width 19 height 15
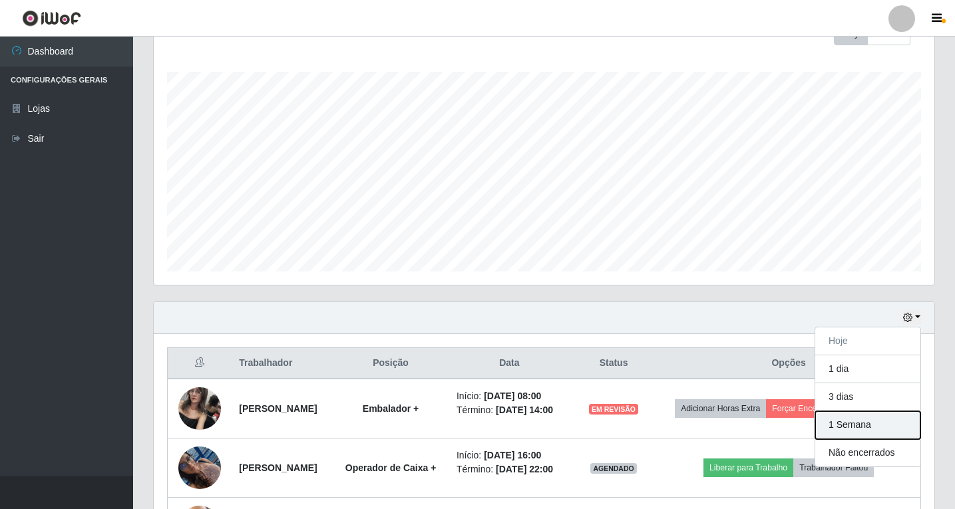
click at [847, 429] on button "1 Semana" at bounding box center [867, 425] width 105 height 28
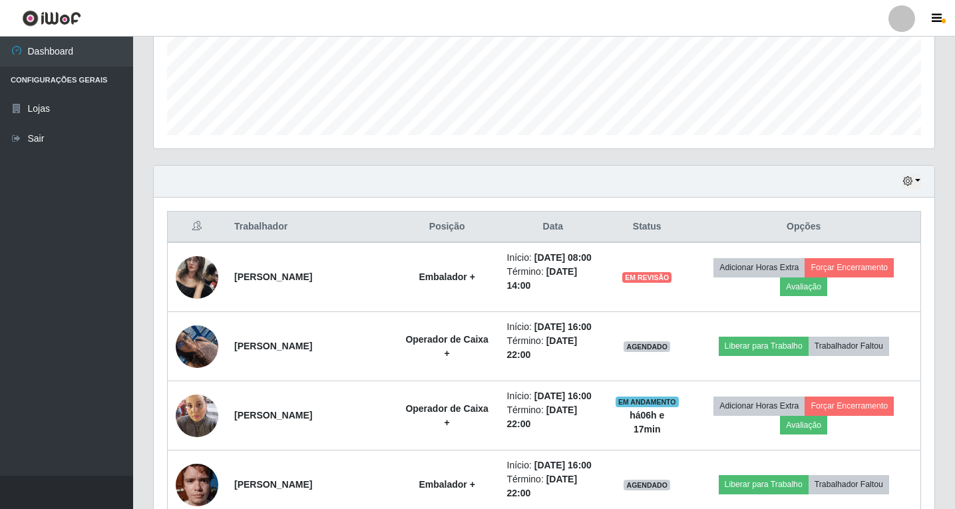
scroll to position [304, 0]
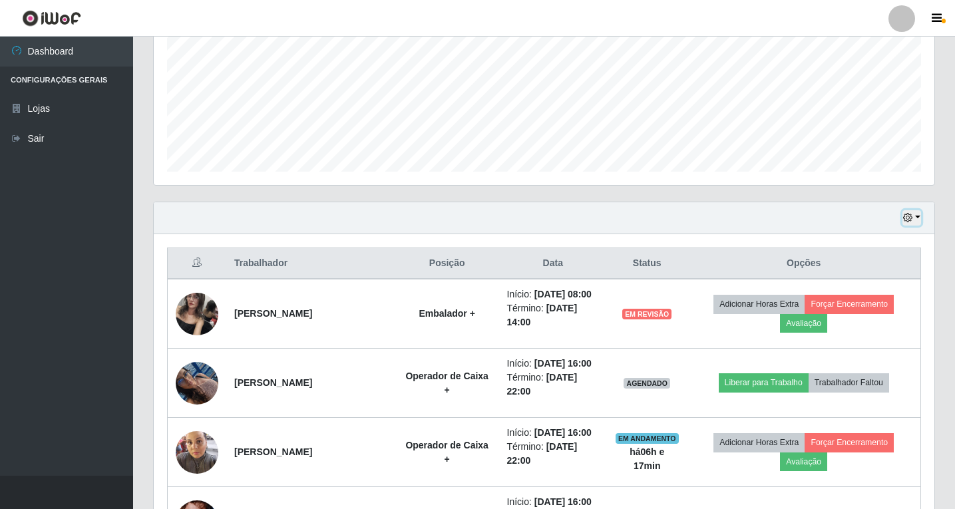
click at [916, 217] on button "button" at bounding box center [911, 217] width 19 height 15
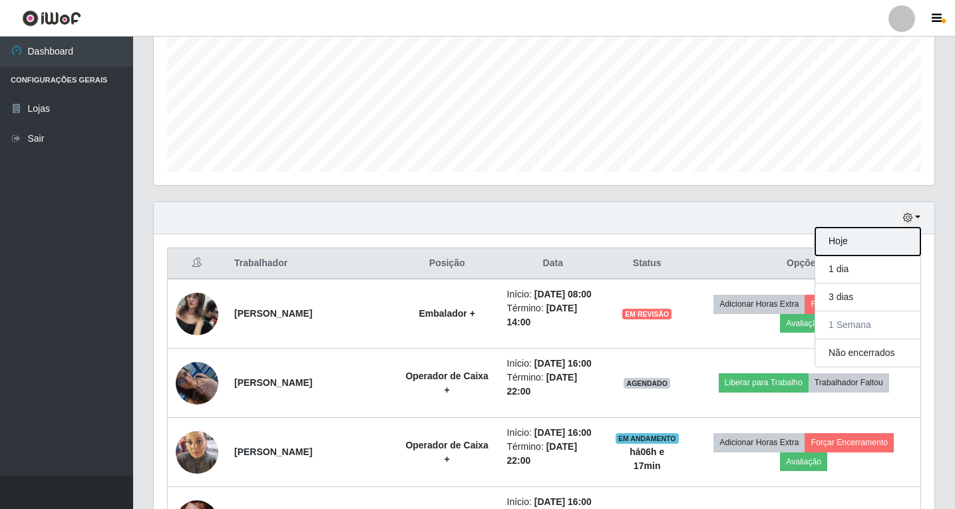
click at [867, 244] on button "Hoje" at bounding box center [867, 242] width 105 height 28
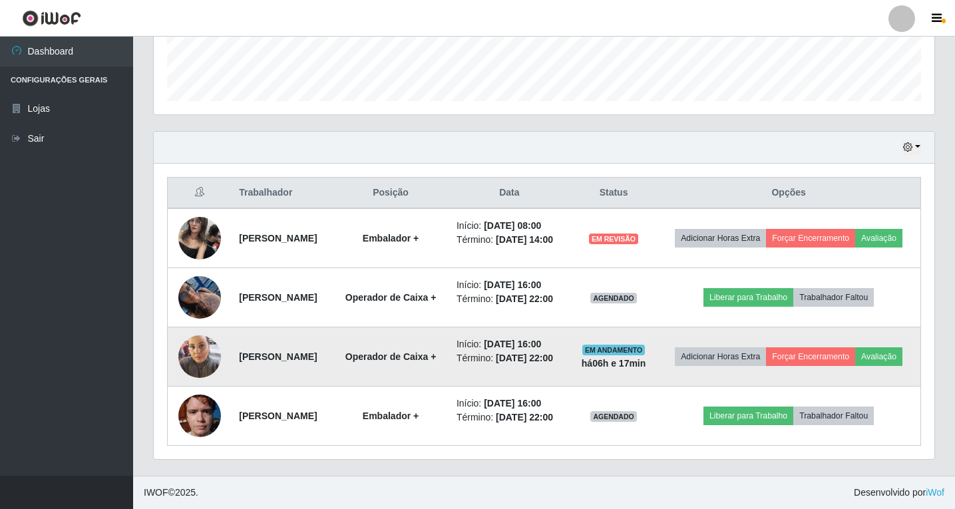
scroll to position [470, 0]
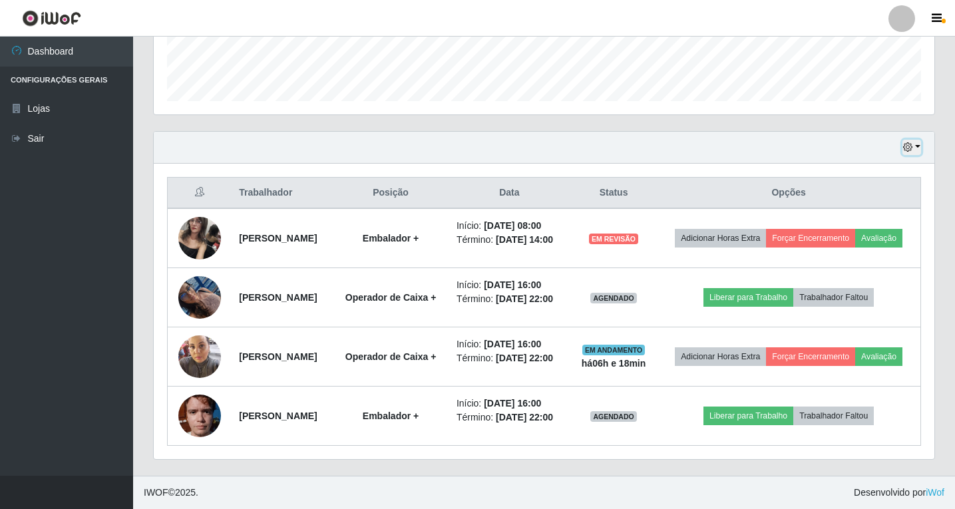
click at [918, 140] on button "button" at bounding box center [911, 147] width 19 height 15
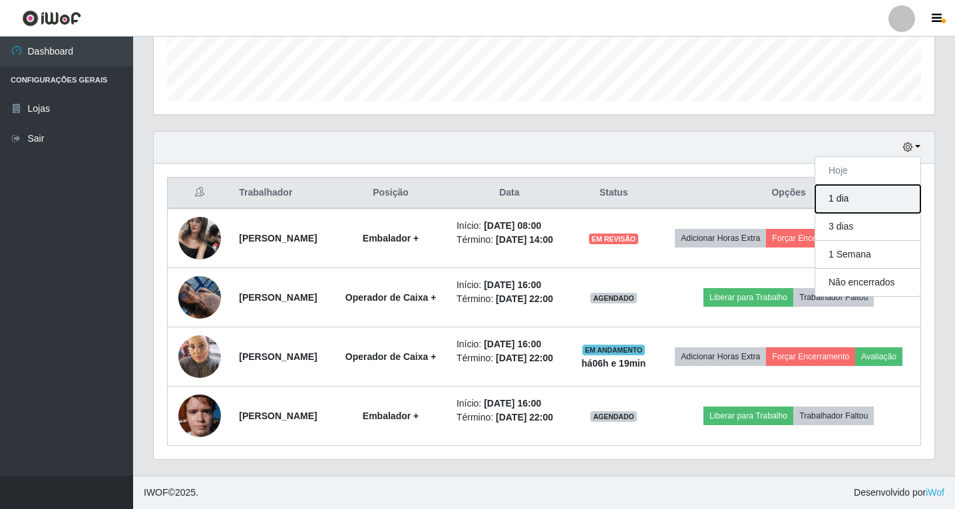
click at [868, 185] on button "1 dia" at bounding box center [867, 199] width 105 height 28
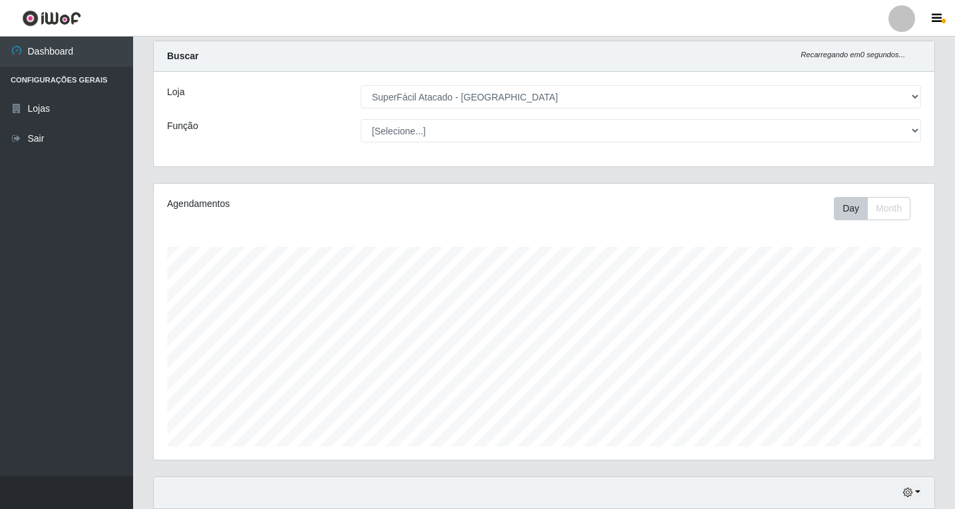
scroll to position [0, 0]
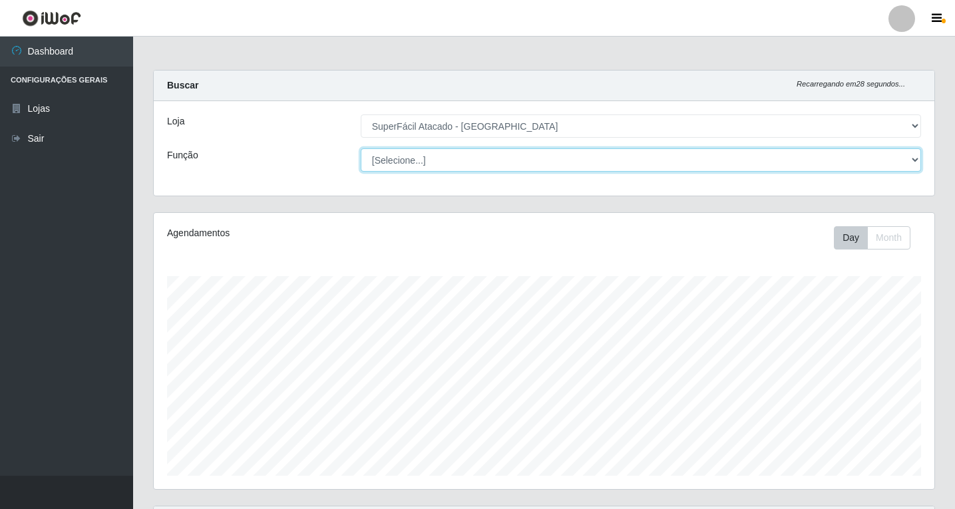
click at [914, 157] on select "[Selecione...] Embalador Embalador + Embalador ++ Operador de Caixa Operador de…" at bounding box center [641, 159] width 560 height 23
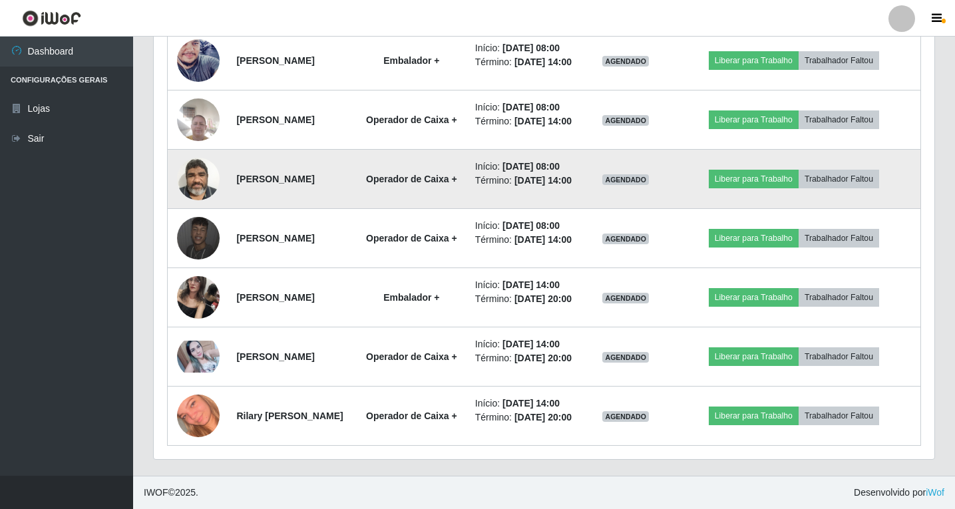
scroll to position [936, 0]
click at [232, 209] on td "[PERSON_NAME]" at bounding box center [291, 179] width 127 height 59
click at [238, 209] on td "[PERSON_NAME]" at bounding box center [291, 179] width 127 height 59
click at [220, 209] on td at bounding box center [198, 179] width 61 height 59
drag, startPoint x: 235, startPoint y: 272, endPoint x: 350, endPoint y: 276, distance: 115.2
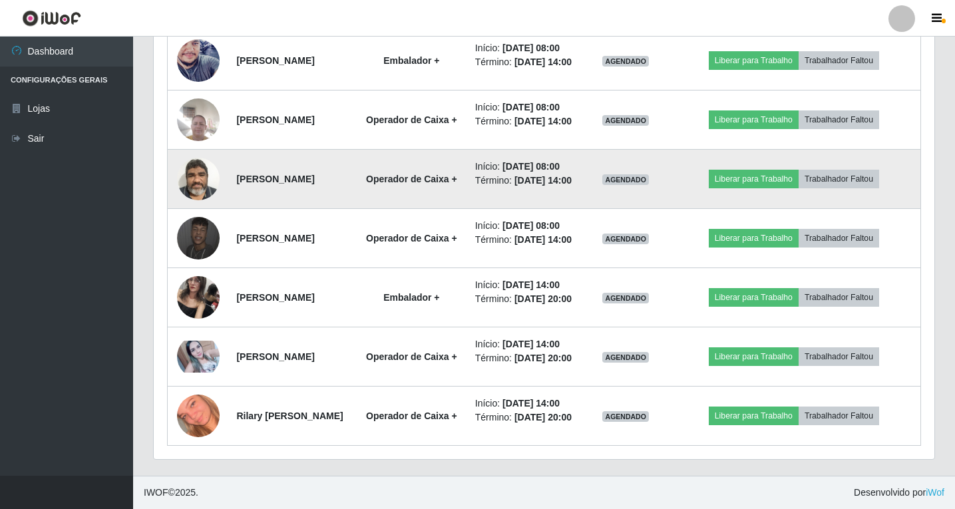
click at [350, 209] on td "[PERSON_NAME]" at bounding box center [291, 179] width 127 height 59
copy strong "[PERSON_NAME]"
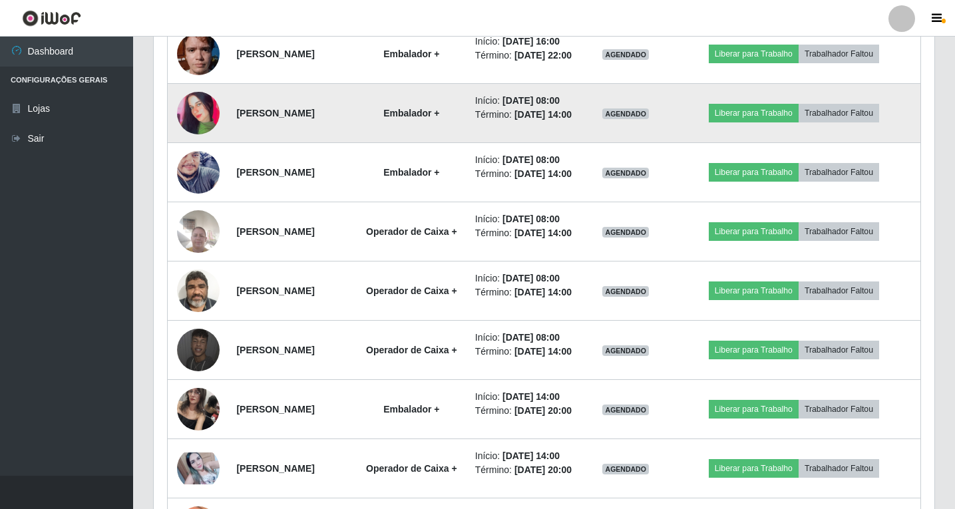
click at [234, 143] on td "[PERSON_NAME]" at bounding box center [291, 113] width 127 height 59
drag, startPoint x: 235, startPoint y: 220, endPoint x: 337, endPoint y: 220, distance: 101.8
click at [337, 143] on td "[PERSON_NAME]" at bounding box center [291, 113] width 127 height 59
drag, startPoint x: 325, startPoint y: 222, endPoint x: 346, endPoint y: 206, distance: 26.2
click at [346, 143] on td "[PERSON_NAME]" at bounding box center [291, 113] width 127 height 59
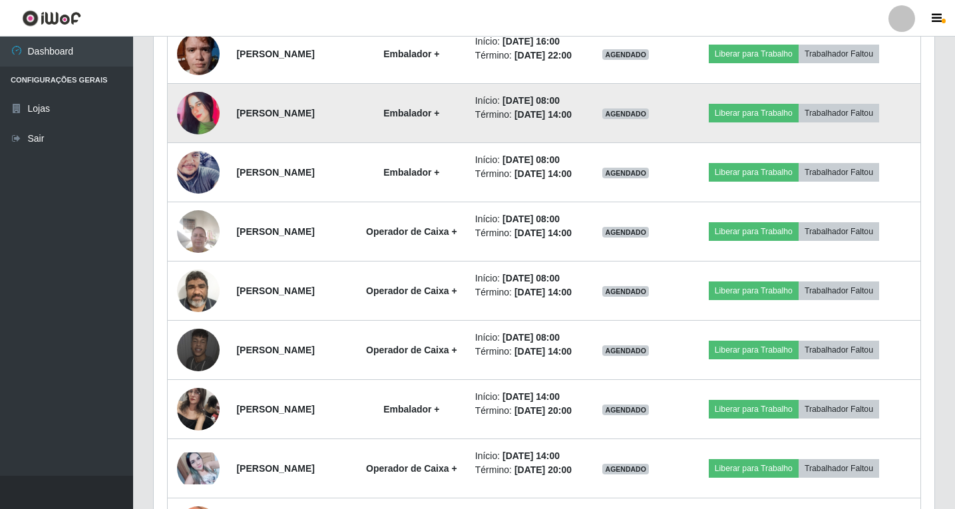
drag, startPoint x: 235, startPoint y: 221, endPoint x: 340, endPoint y: 220, distance: 105.1
click at [340, 143] on td "[PERSON_NAME]" at bounding box center [291, 113] width 127 height 59
copy strong "[PERSON_NAME]"
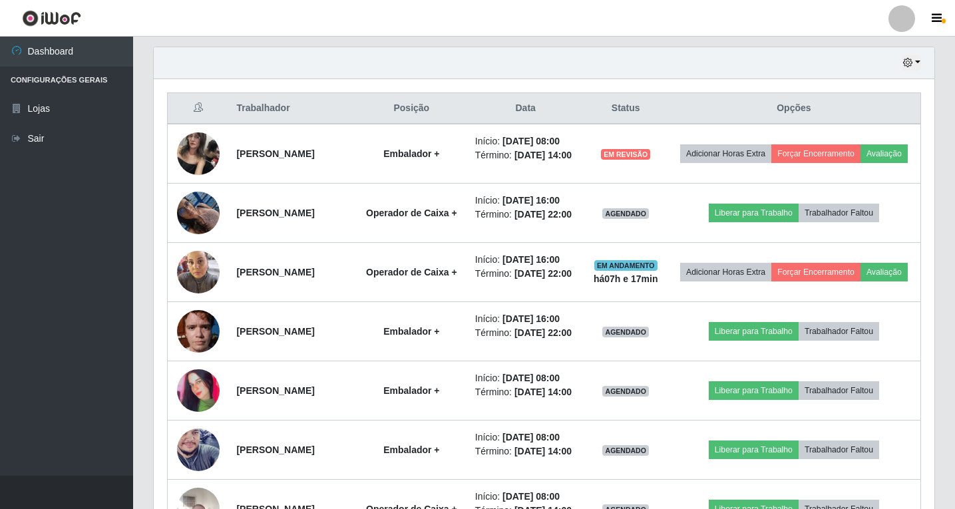
scroll to position [337, 0]
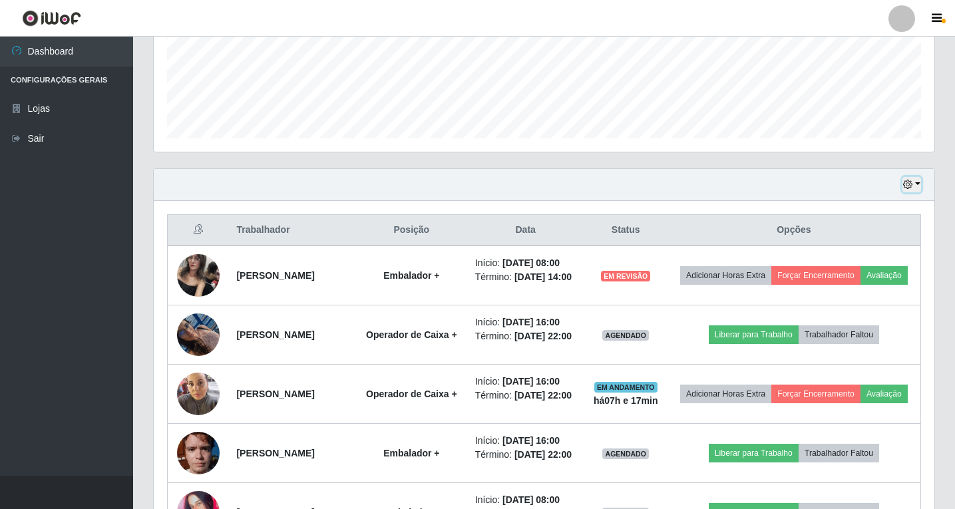
click at [918, 181] on button "button" at bounding box center [911, 184] width 19 height 15
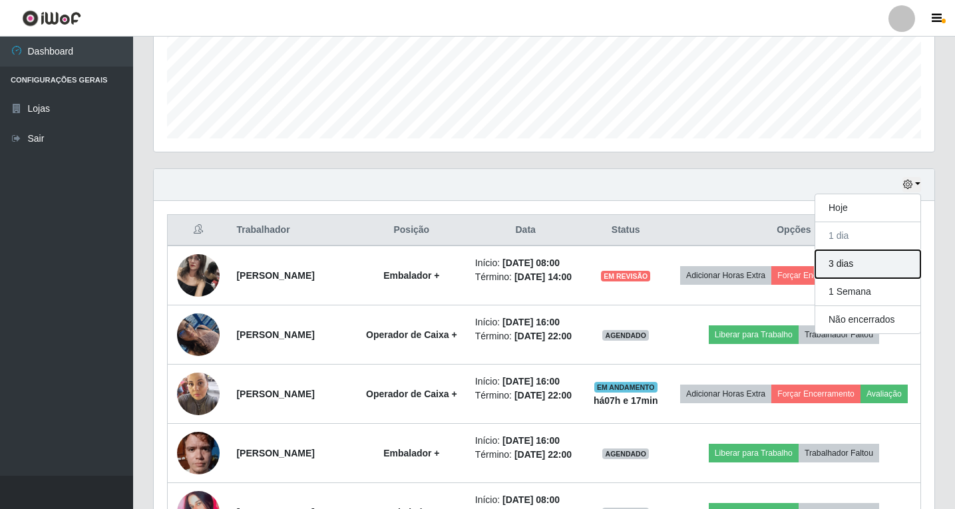
click at [882, 268] on button "3 dias" at bounding box center [867, 264] width 105 height 28
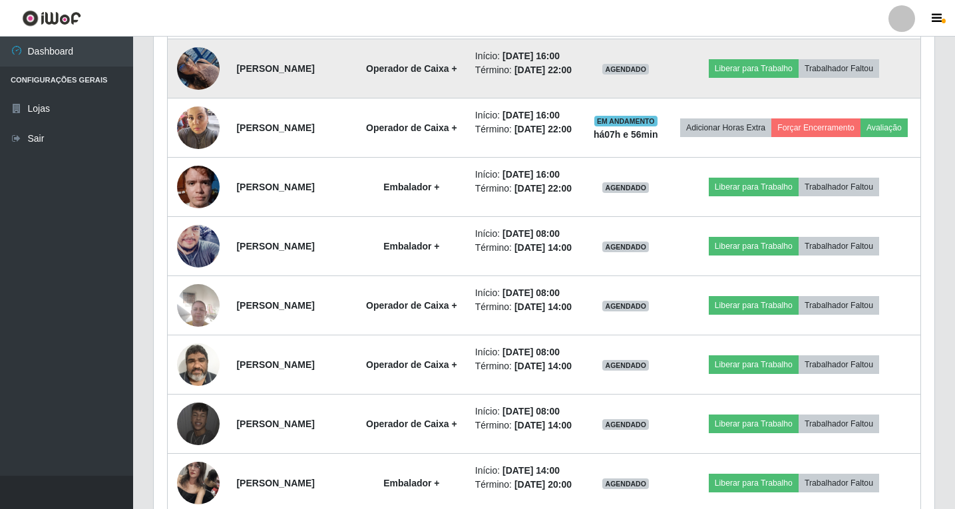
scroll to position [537, 0]
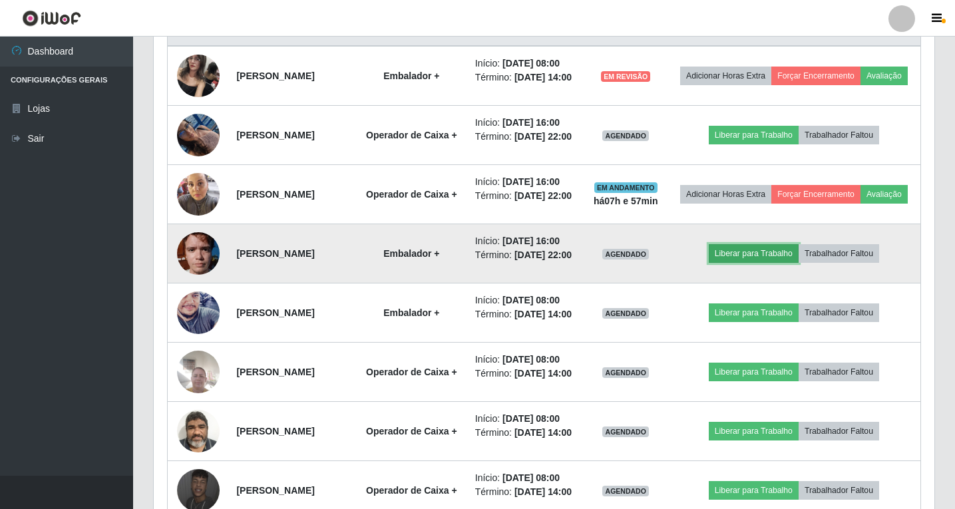
click at [767, 263] on button "Liberar para Trabalho" at bounding box center [754, 253] width 90 height 19
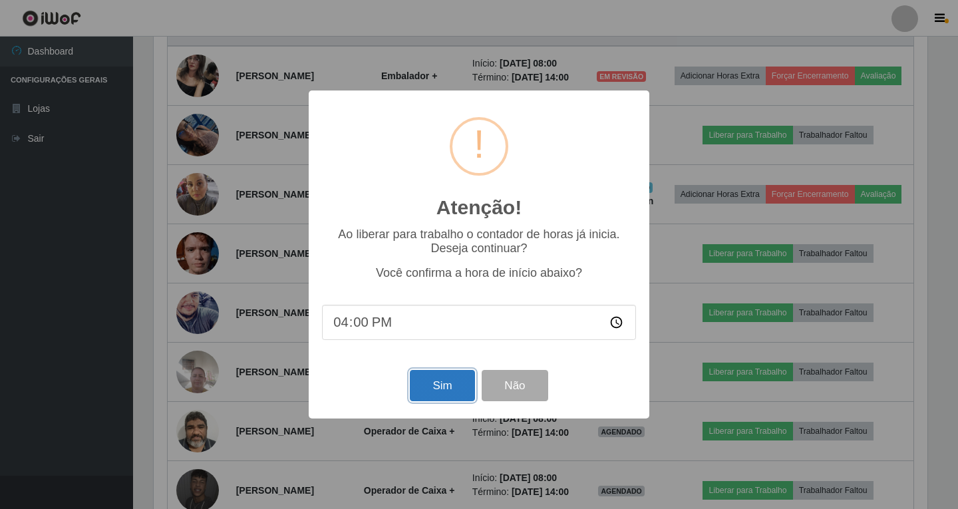
click at [453, 391] on button "Sim" at bounding box center [442, 385] width 65 height 31
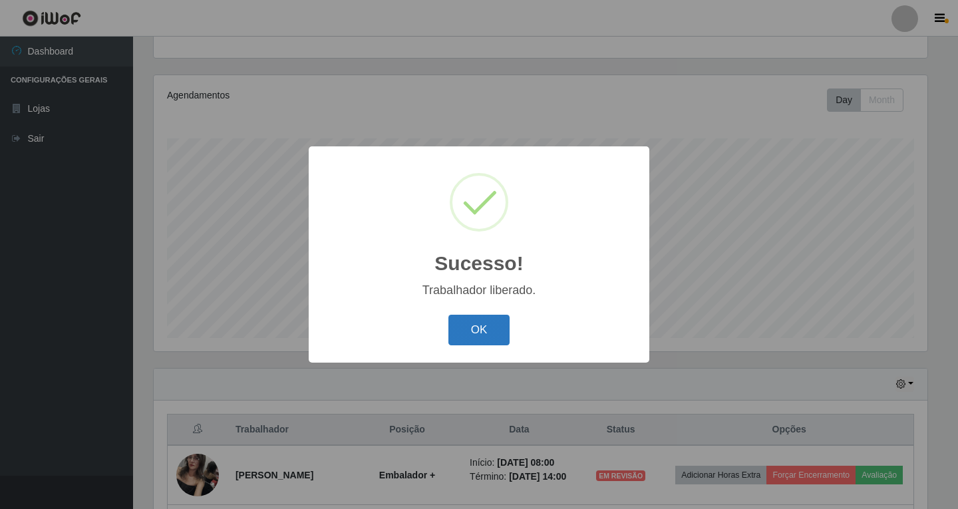
click at [490, 336] on button "OK" at bounding box center [480, 330] width 62 height 31
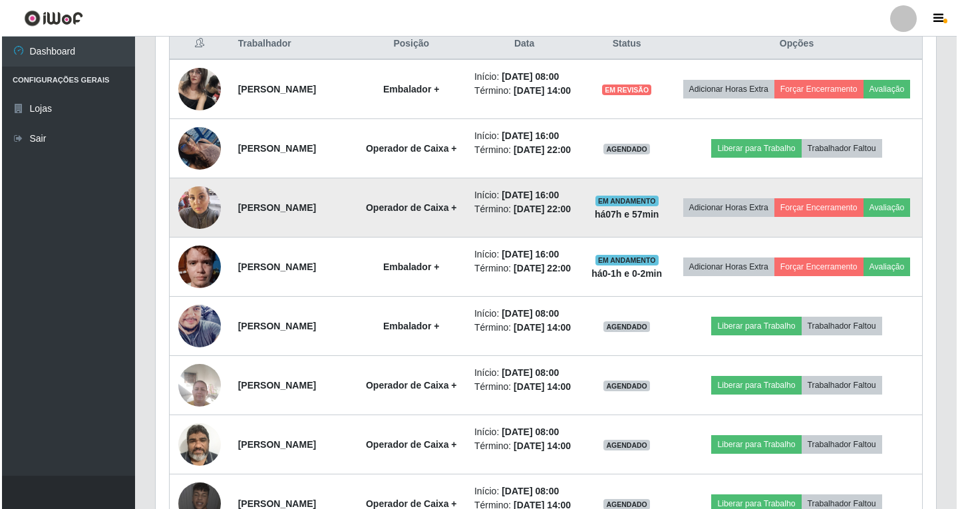
scroll to position [537, 0]
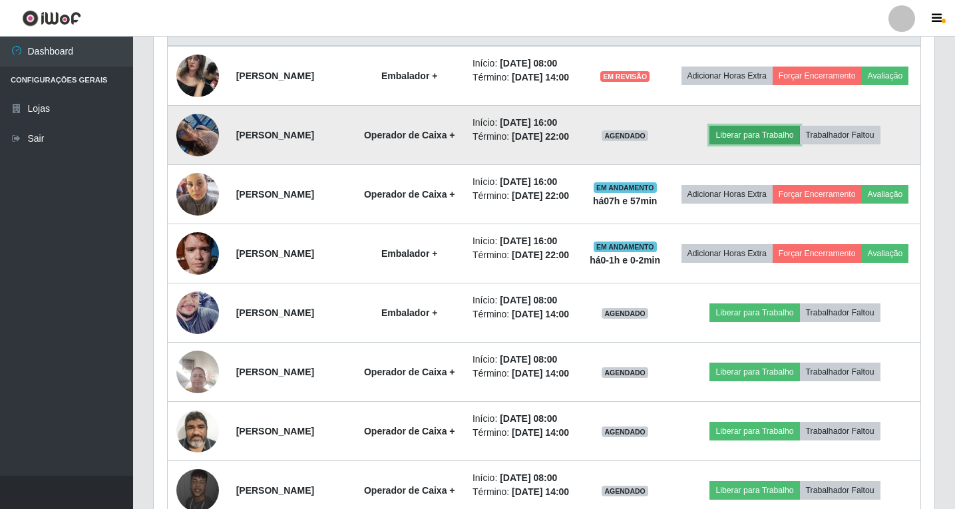
click at [773, 144] on button "Liberar para Trabalho" at bounding box center [754, 135] width 90 height 19
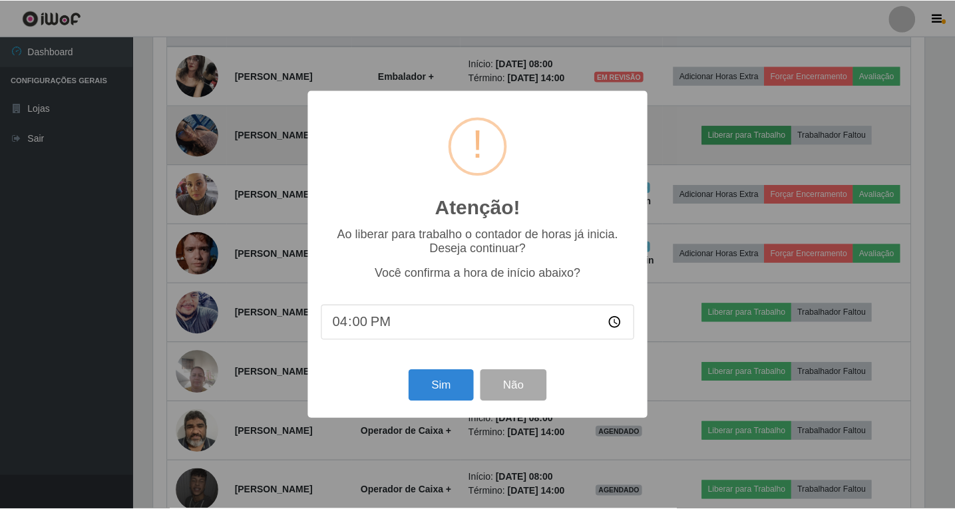
scroll to position [276, 774]
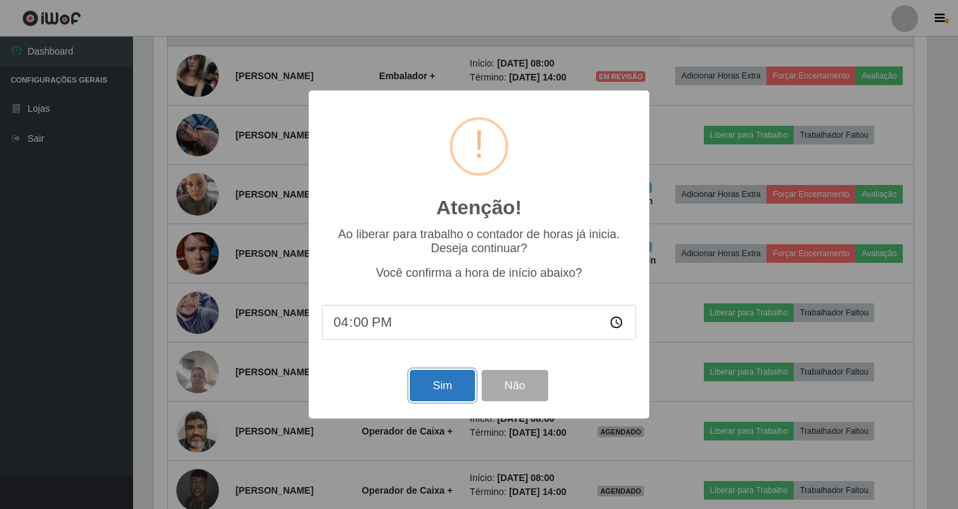
click at [429, 393] on button "Sim" at bounding box center [442, 385] width 65 height 31
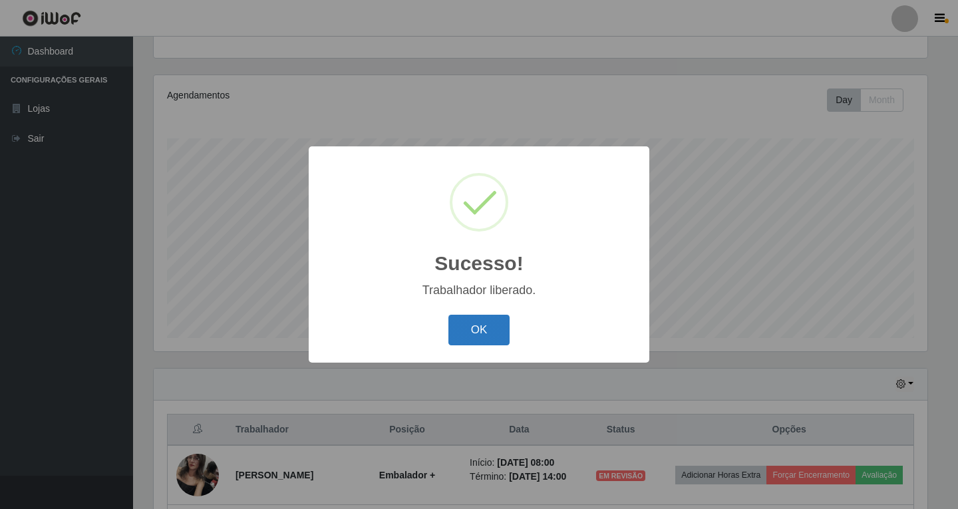
click at [492, 333] on button "OK" at bounding box center [480, 330] width 62 height 31
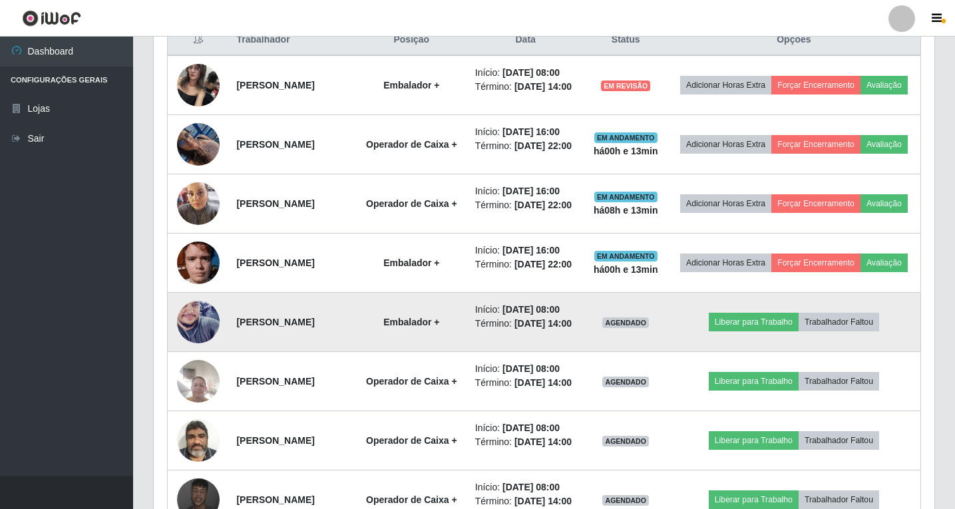
scroll to position [337, 0]
